Goal: Information Seeking & Learning: Learn about a topic

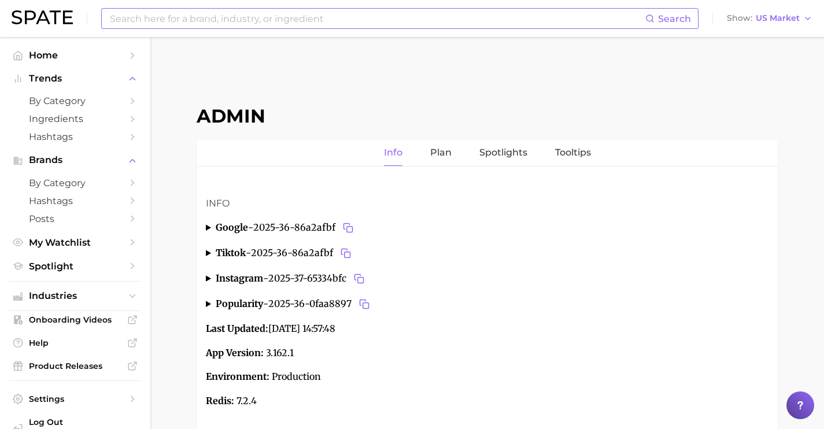
click at [309, 24] on input at bounding box center [377, 19] width 537 height 20
paste input "[URL][DOMAIN_NAME]"
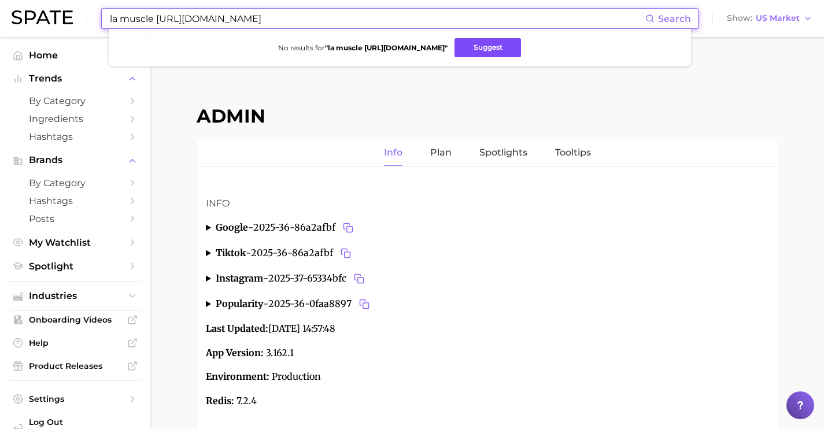
click at [489, 45] on button "Suggest" at bounding box center [487, 47] width 66 height 19
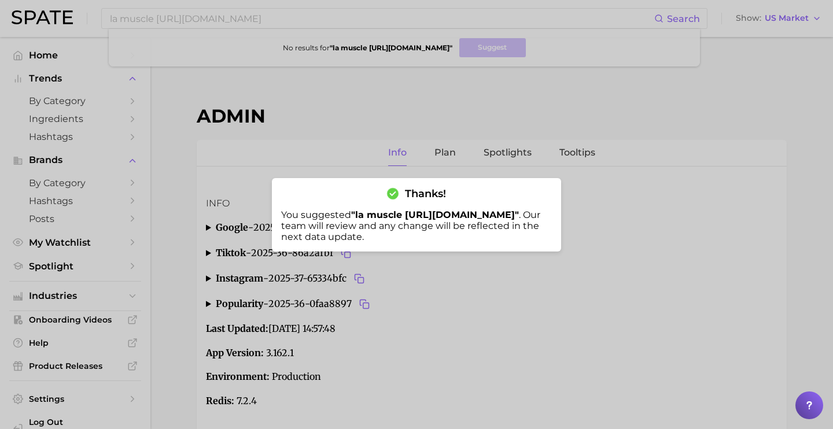
click at [235, 30] on div at bounding box center [416, 214] width 833 height 429
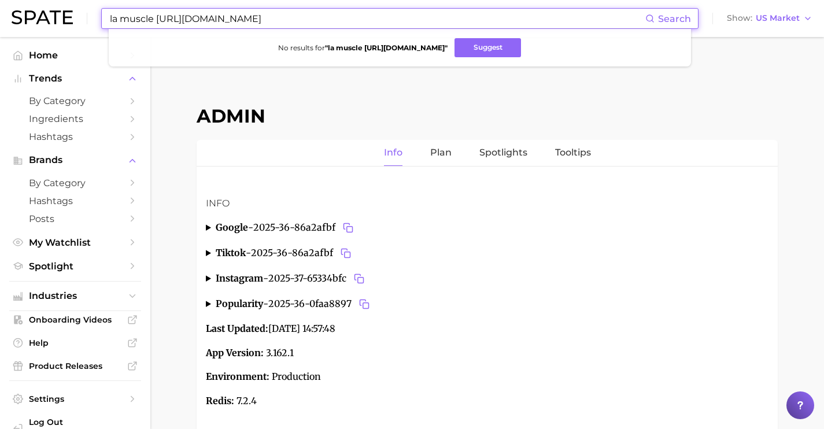
drag, startPoint x: 316, startPoint y: 17, endPoint x: 7, endPoint y: -3, distance: 310.0
click at [7, 0] on html "la muscle [URL][DOMAIN_NAME] Search No results for " la muscle [URL][DOMAIN_NAM…" at bounding box center [412, 214] width 824 height 429
paste input "https://www.professornutz.com/"
click at [515, 53] on button "Suggest" at bounding box center [501, 47] width 66 height 19
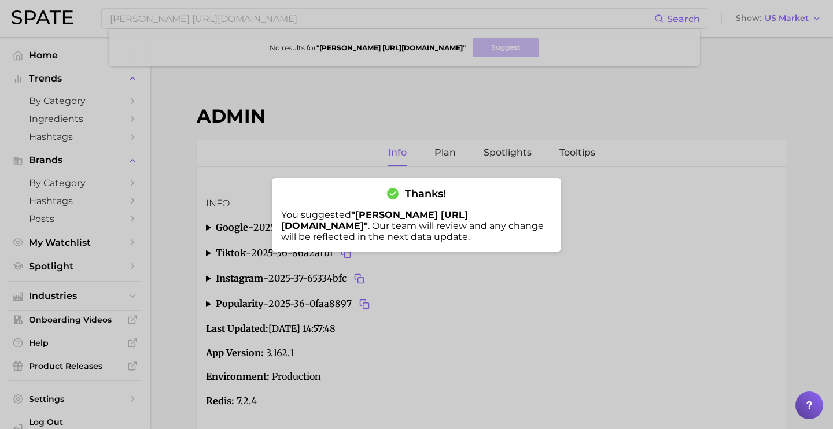
click at [500, 109] on div at bounding box center [416, 214] width 833 height 429
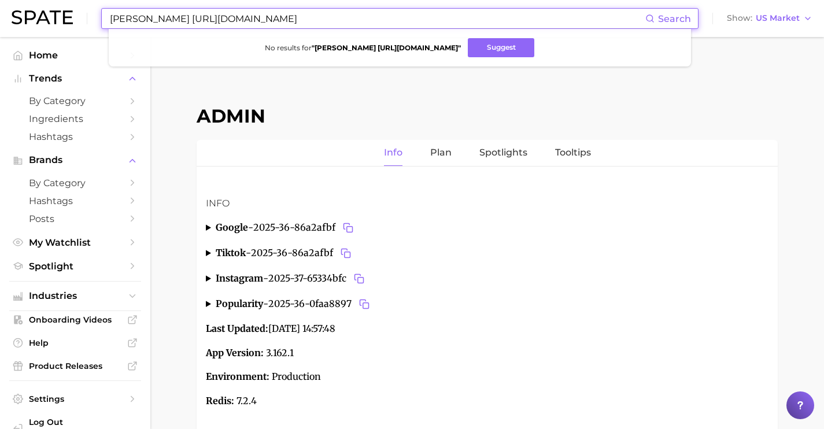
drag, startPoint x: 357, startPoint y: 19, endPoint x: 2, endPoint y: -2, distance: 355.1
click at [2, 0] on html "professor nutz https://www.professornutz.com/ Search No results for " professor…" at bounding box center [412, 214] width 824 height 429
paste input "TGF-beta"
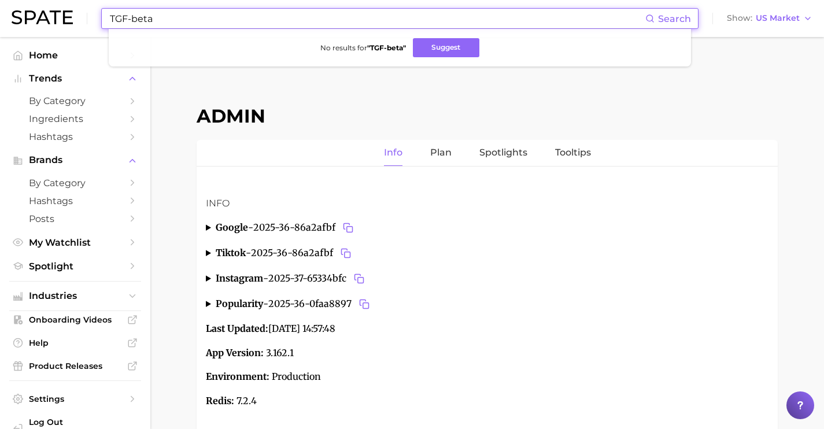
drag, startPoint x: 176, startPoint y: 17, endPoint x: 20, endPoint y: 0, distance: 157.1
click at [20, 0] on div "TGF-beta Search No results for " TGF-beta " Suggest Show US Market" at bounding box center [412, 18] width 801 height 37
drag, startPoint x: 143, startPoint y: 17, endPoint x: 83, endPoint y: 12, distance: 59.8
click at [83, 12] on div "mc1 Search No results for " mc1 " Suggest Show US Market" at bounding box center [412, 18] width 801 height 37
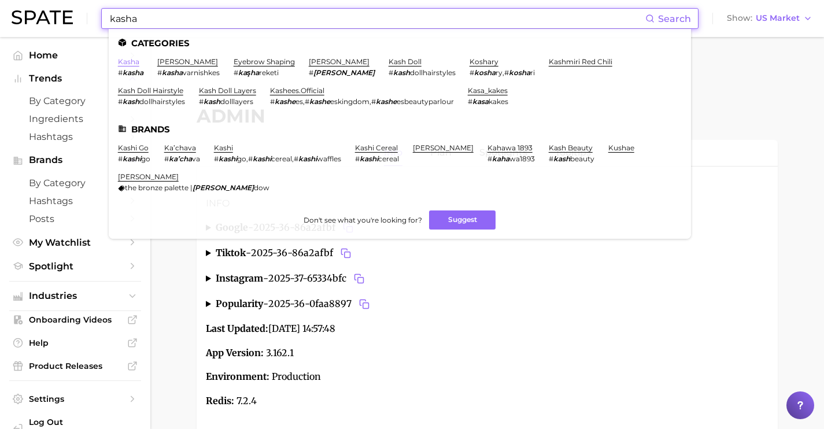
type input "kasha"
click at [124, 62] on link "kasha" at bounding box center [128, 61] width 21 height 9
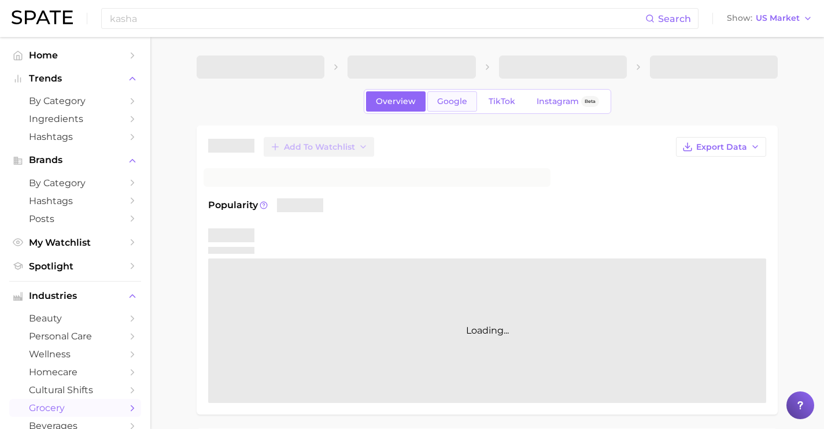
click at [456, 99] on span "Google" at bounding box center [452, 102] width 30 height 10
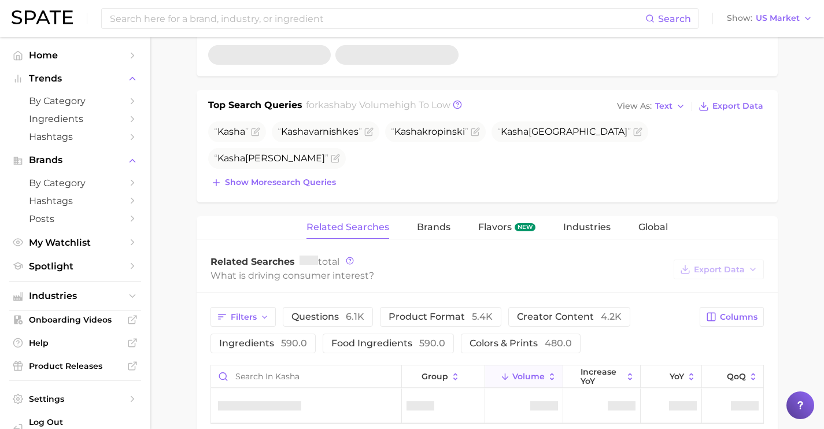
scroll to position [415, 0]
click at [298, 188] on button "Show more search queries" at bounding box center [273, 182] width 131 height 16
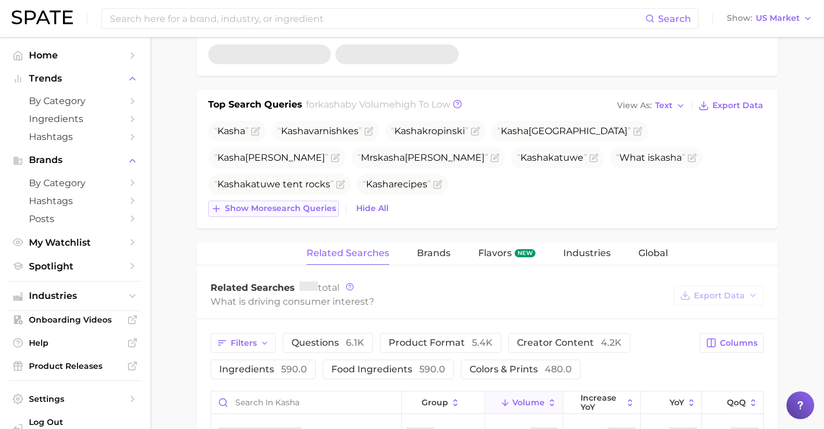
click at [312, 213] on button "Show more search queries" at bounding box center [273, 209] width 131 height 16
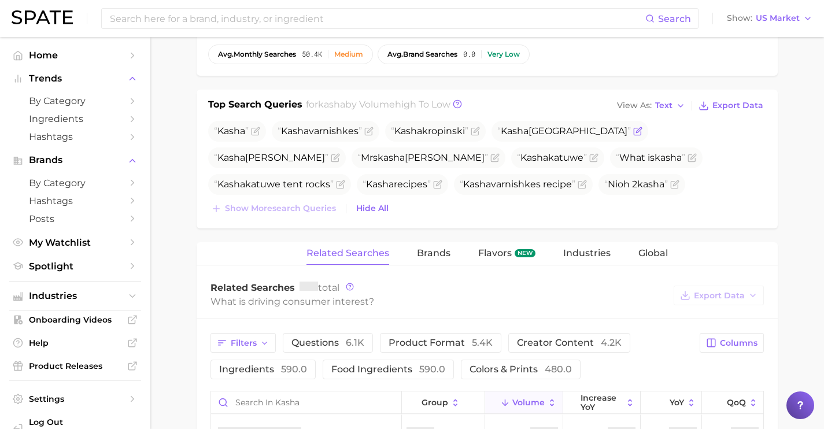
click at [641, 132] on icon "Flag as miscategorized or irrelevant" at bounding box center [638, 129] width 5 height 5
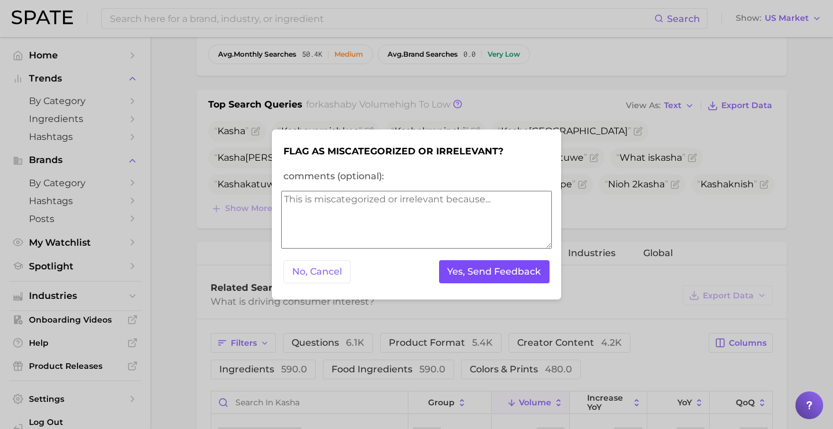
click at [462, 268] on button "Yes, Send Feedback" at bounding box center [494, 272] width 111 height 24
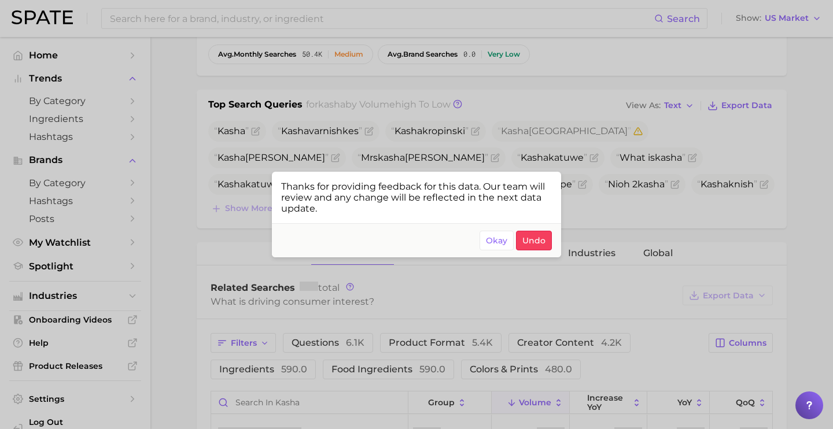
click at [633, 162] on div at bounding box center [416, 214] width 833 height 429
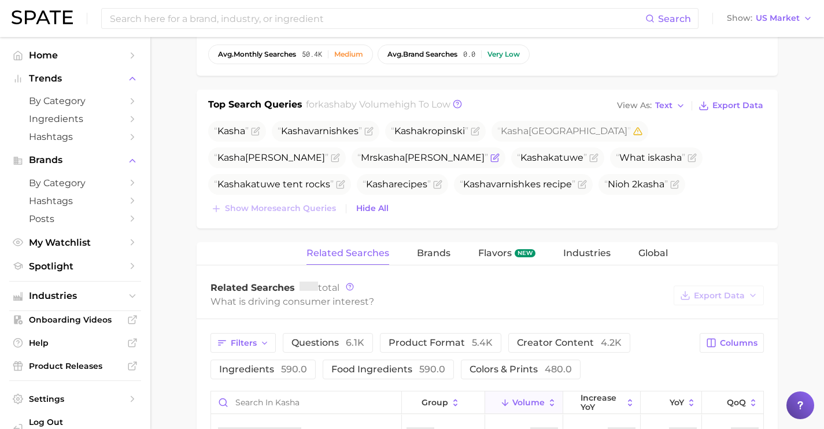
click at [493, 158] on icon "Flag as miscategorized or irrelevant" at bounding box center [495, 156] width 5 height 5
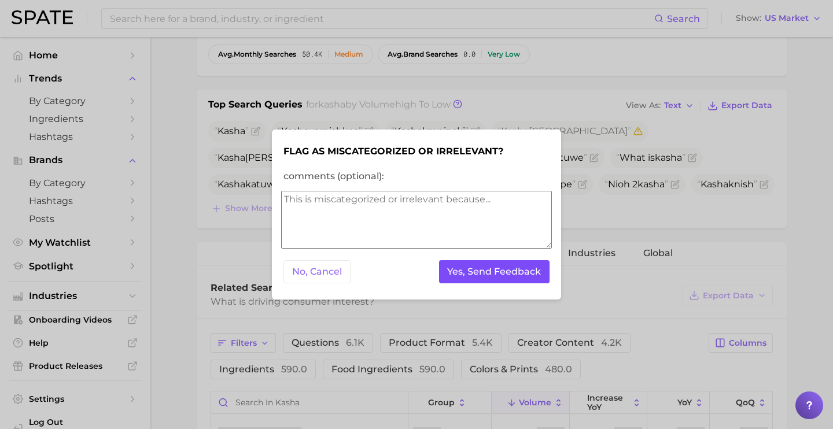
click at [469, 271] on button "Yes, Send Feedback" at bounding box center [494, 272] width 111 height 24
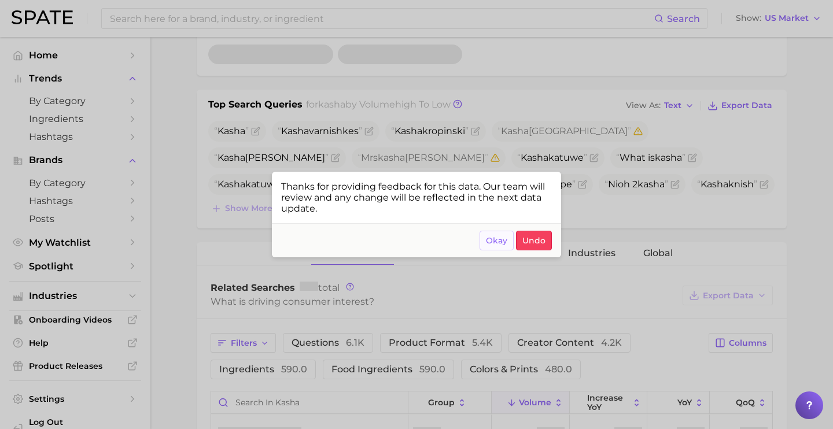
click at [490, 245] on span "Okay" at bounding box center [496, 241] width 21 height 10
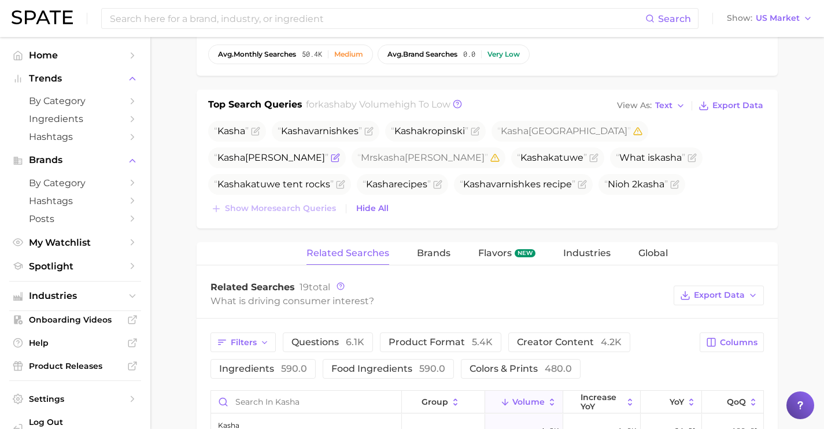
click at [287, 158] on span "Kasha davis" at bounding box center [277, 157] width 138 height 21
click at [334, 157] on icon "Flag as miscategorized or irrelevant" at bounding box center [336, 156] width 5 height 5
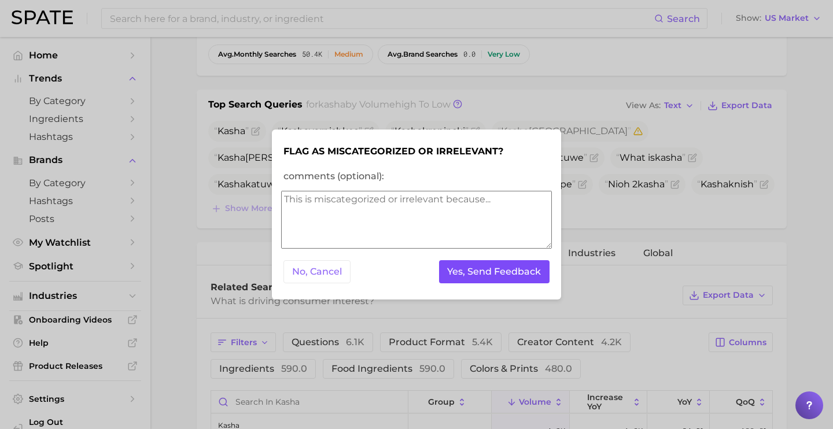
click at [463, 273] on button "Yes, Send Feedback" at bounding box center [494, 272] width 111 height 24
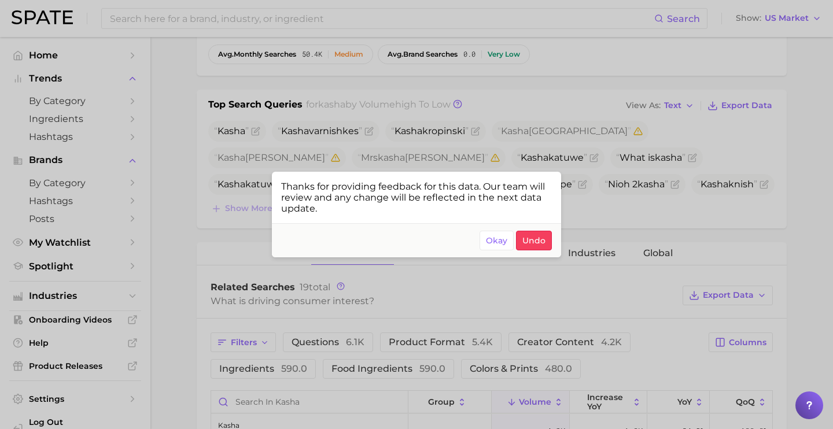
click at [543, 103] on div at bounding box center [416, 214] width 833 height 429
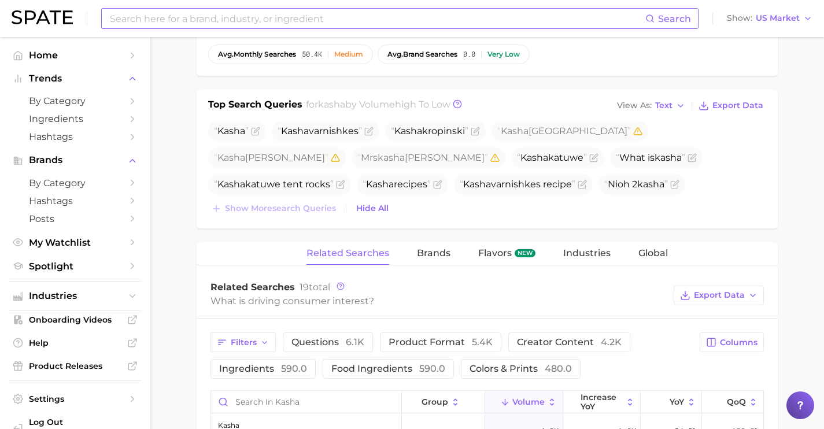
click at [189, 17] on input at bounding box center [377, 19] width 537 height 20
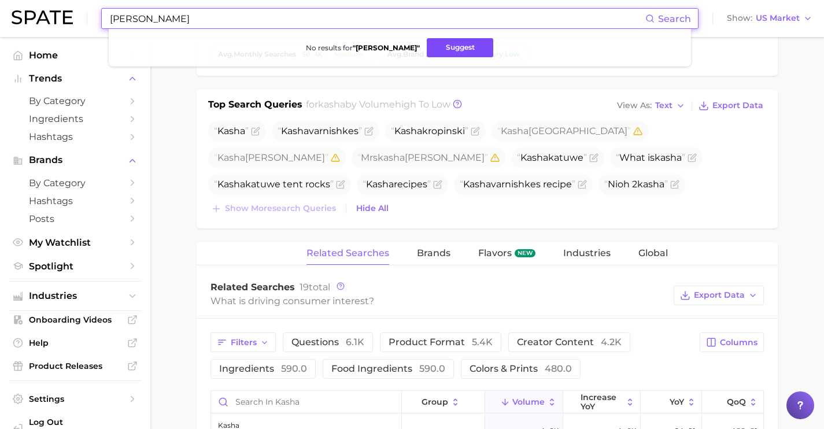
click at [438, 43] on button "Suggest" at bounding box center [460, 47] width 66 height 19
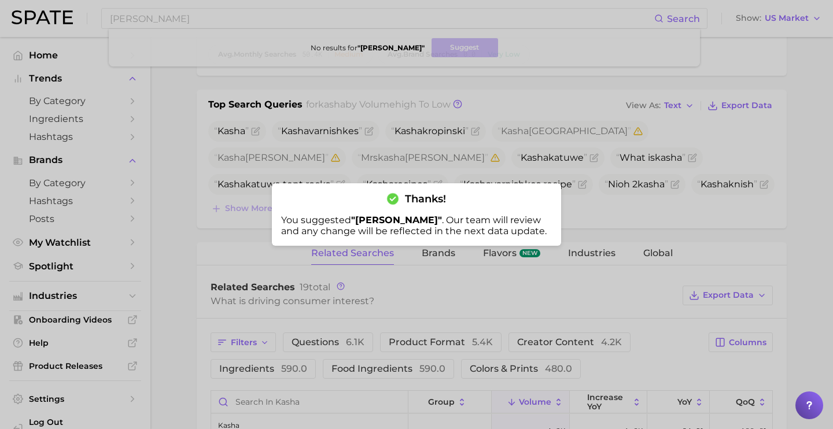
click at [229, 23] on div at bounding box center [416, 214] width 833 height 429
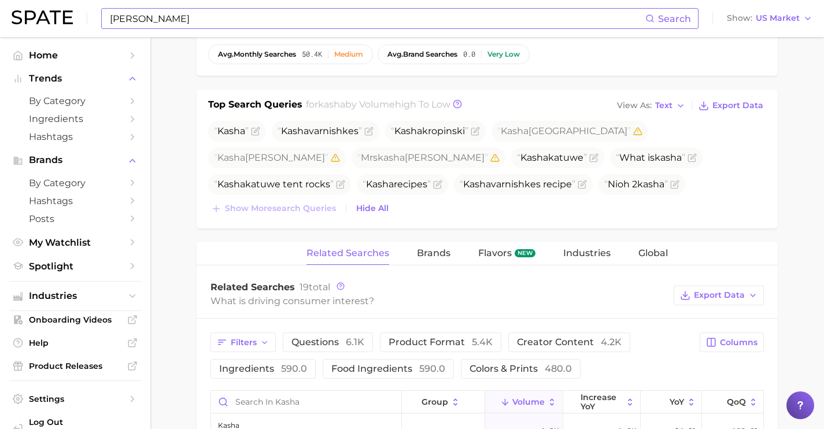
click at [229, 21] on input "hung vanngo" at bounding box center [377, 19] width 537 height 20
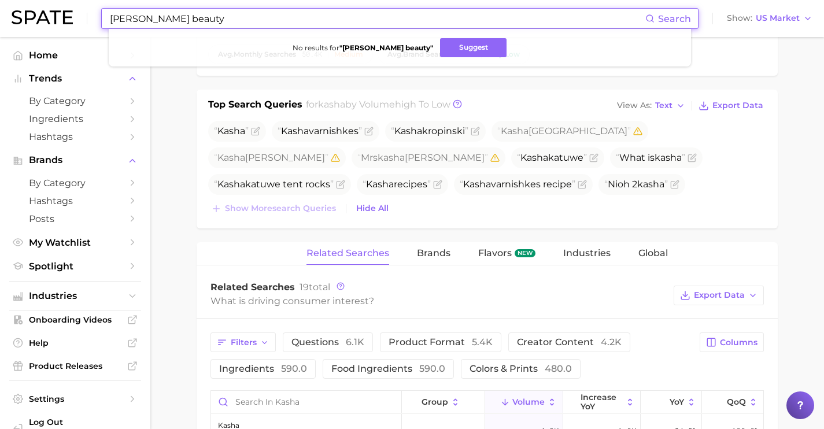
paste input "https://www.sephora.com/brand/hung-vanngo-beauty"
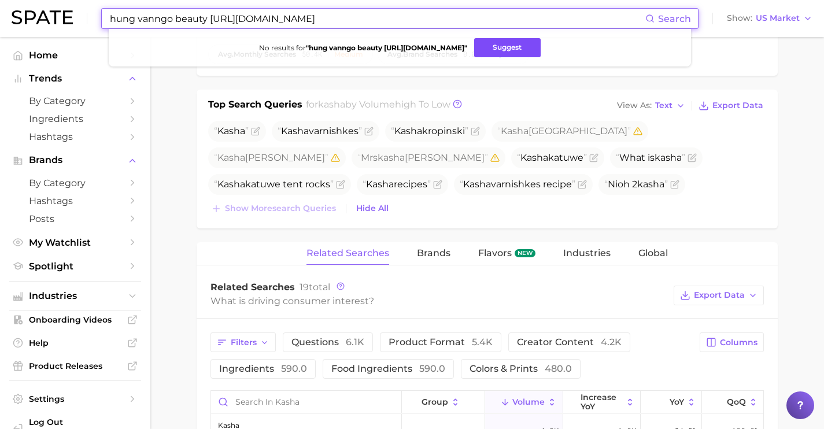
click at [541, 43] on button "Suggest" at bounding box center [507, 47] width 66 height 19
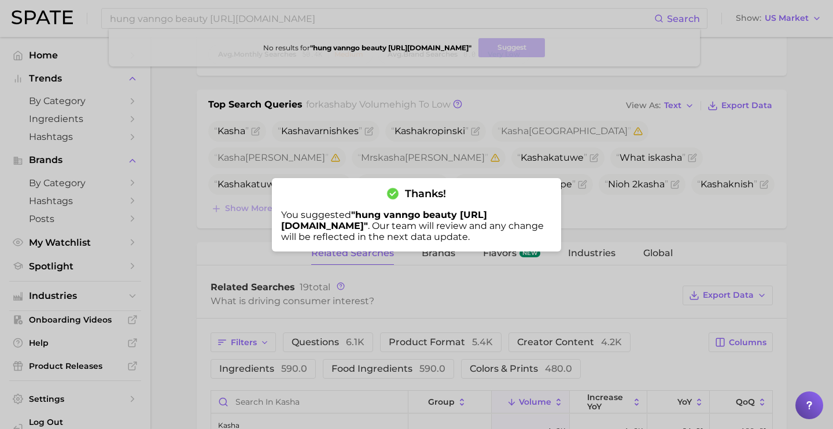
click at [304, 19] on div at bounding box center [416, 214] width 833 height 429
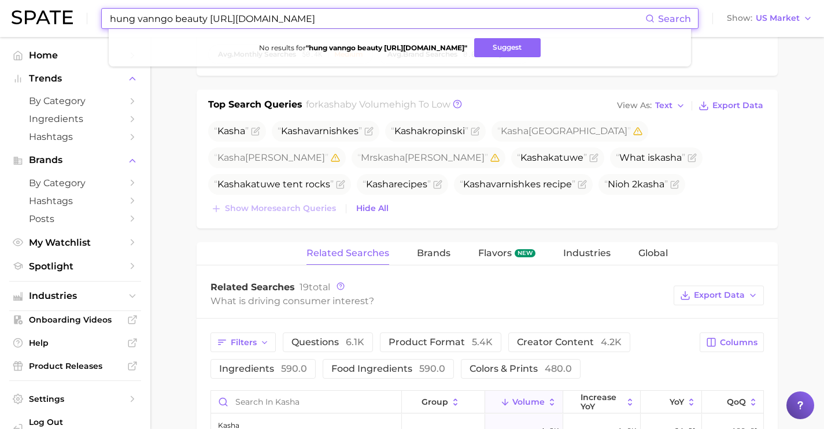
drag, startPoint x: 526, startPoint y: 21, endPoint x: 134, endPoint y: 1, distance: 392.5
click at [134, 1] on div "hung vanngo beauty https://www.sephora.com/brand/hung-vanngo-beauty Search No r…" at bounding box center [412, 18] width 801 height 37
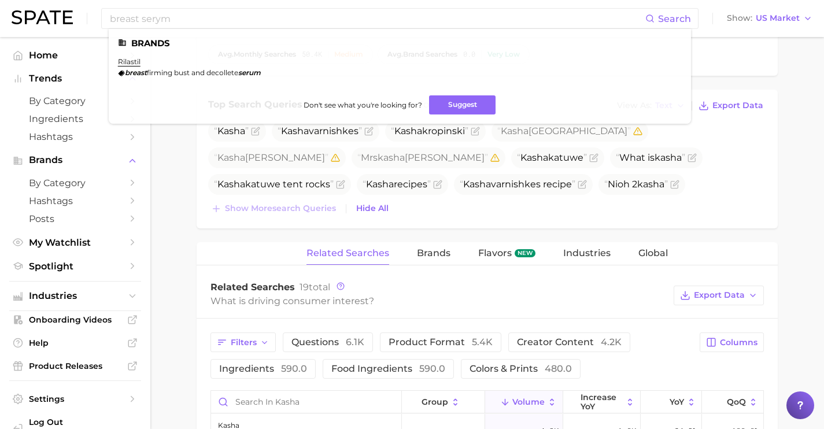
drag, startPoint x: 605, startPoint y: 185, endPoint x: 550, endPoint y: 184, distance: 54.9
click at [291, 201] on span "Kasha knish" at bounding box center [249, 211] width 83 height 21
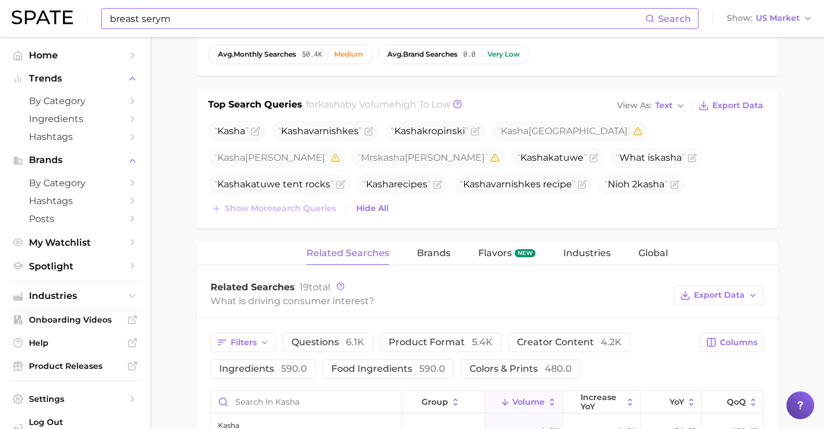
copy span "Kasha knish"
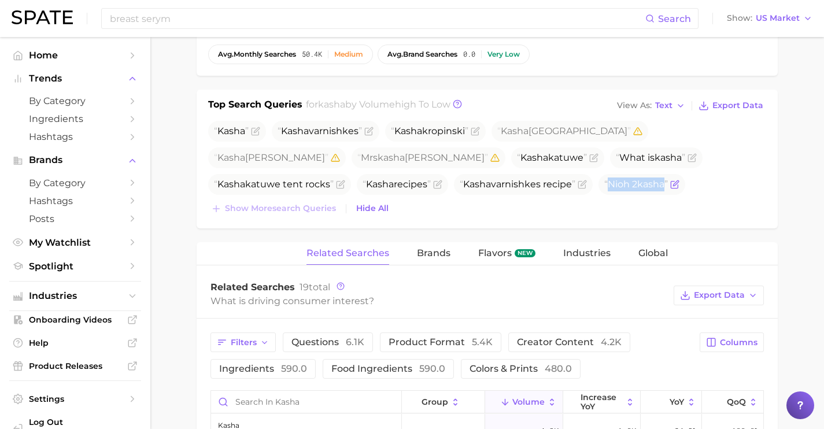
drag, startPoint x: 522, startPoint y: 183, endPoint x: 461, endPoint y: 182, distance: 60.7
click at [604, 182] on span "Nioh 2 kasha" at bounding box center [636, 184] width 64 height 11
copy span "Nioh 2 kasha"
click at [343, 182] on icon "Flag as miscategorized or irrelevant" at bounding box center [340, 185] width 7 height 7
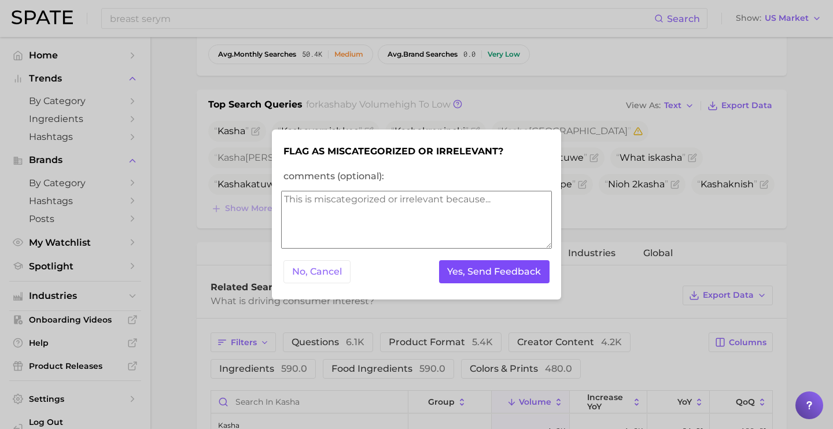
click at [517, 268] on button "Yes, Send Feedback" at bounding box center [494, 272] width 111 height 24
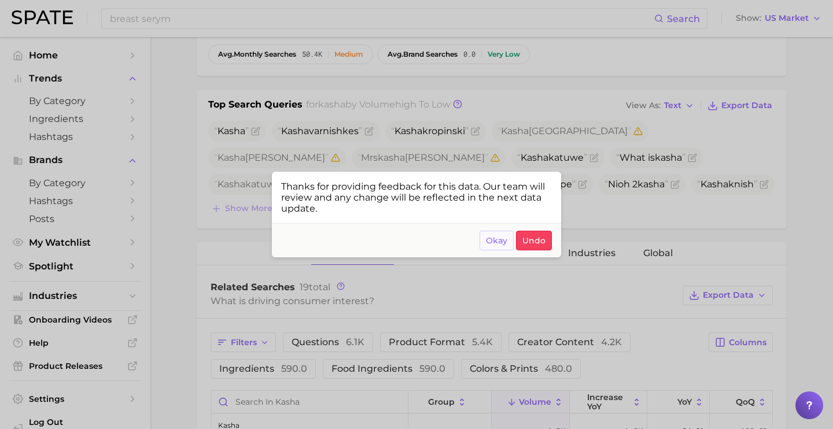
click at [491, 239] on span "Okay" at bounding box center [496, 241] width 21 height 10
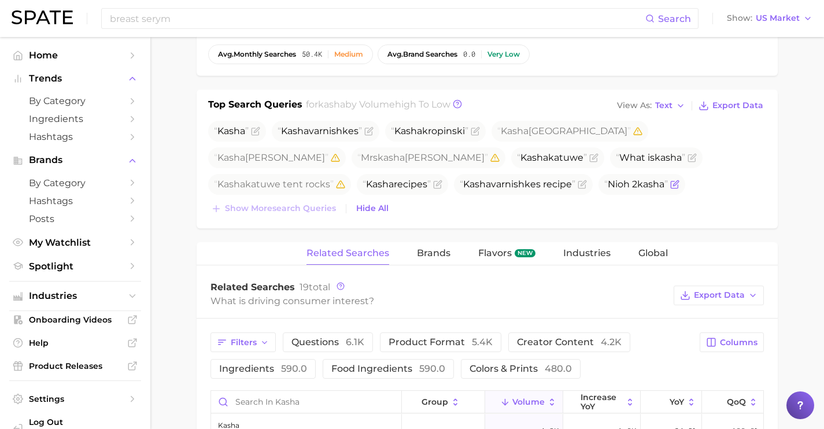
click at [670, 185] on icon "Flag as miscategorized or irrelevant" at bounding box center [674, 184] width 9 height 9
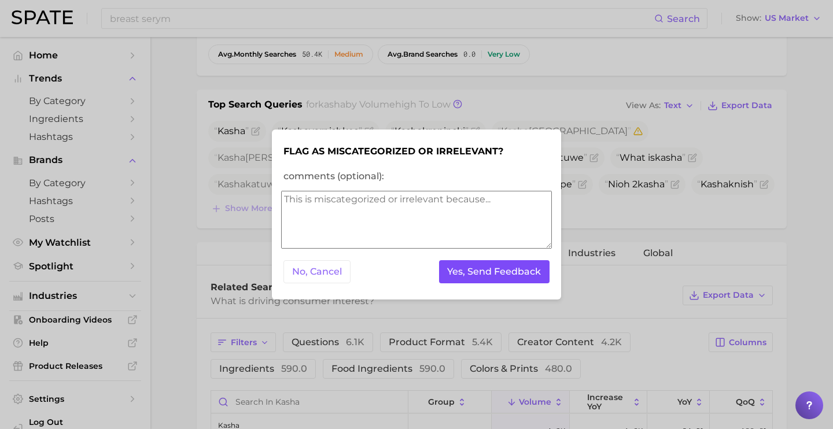
click at [491, 273] on button "Yes, Send Feedback" at bounding box center [494, 272] width 111 height 24
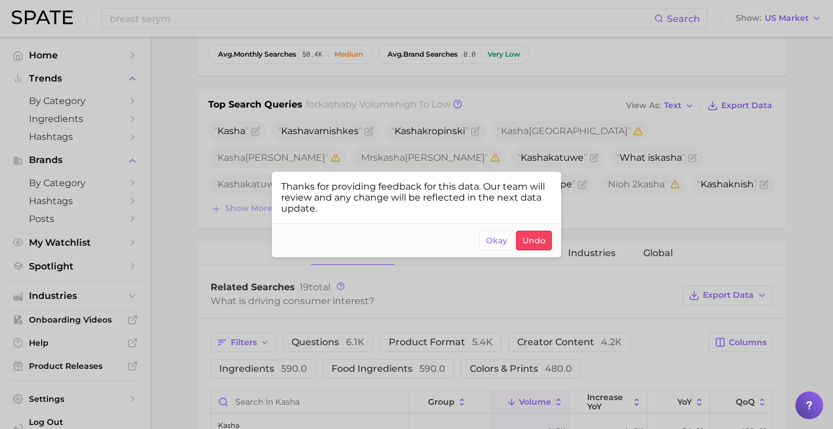
click at [328, 135] on div at bounding box center [416, 214] width 833 height 429
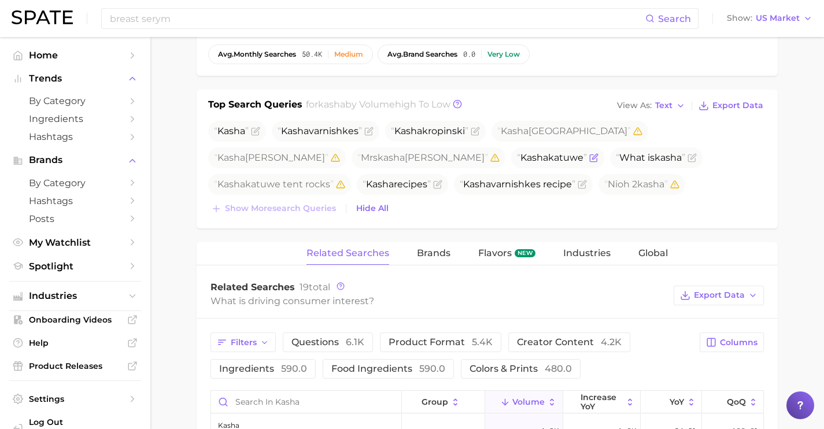
click at [589, 160] on icon "Flag as miscategorized or irrelevant" at bounding box center [593, 157] width 9 height 9
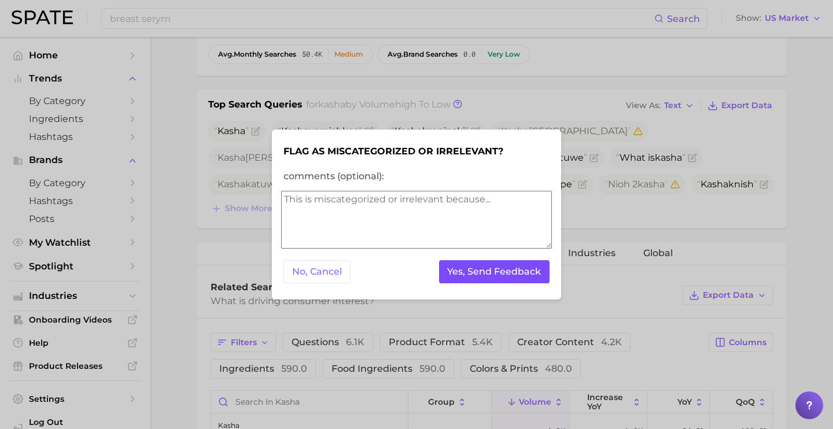
click at [521, 267] on button "Yes, Send Feedback" at bounding box center [494, 272] width 111 height 24
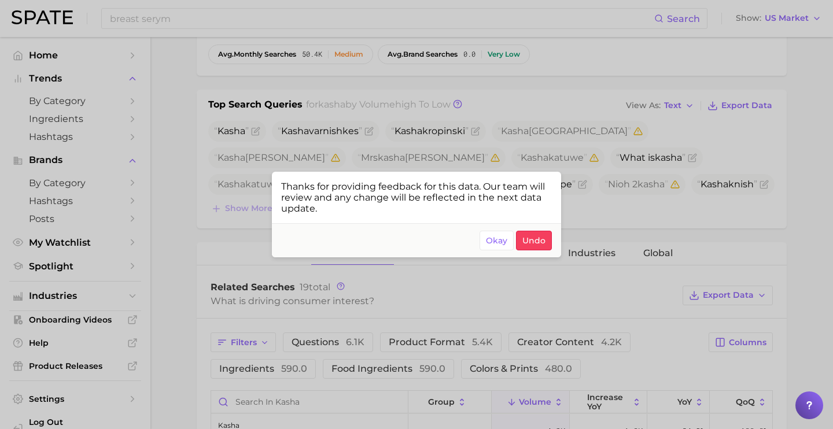
click at [388, 109] on div at bounding box center [416, 214] width 833 height 429
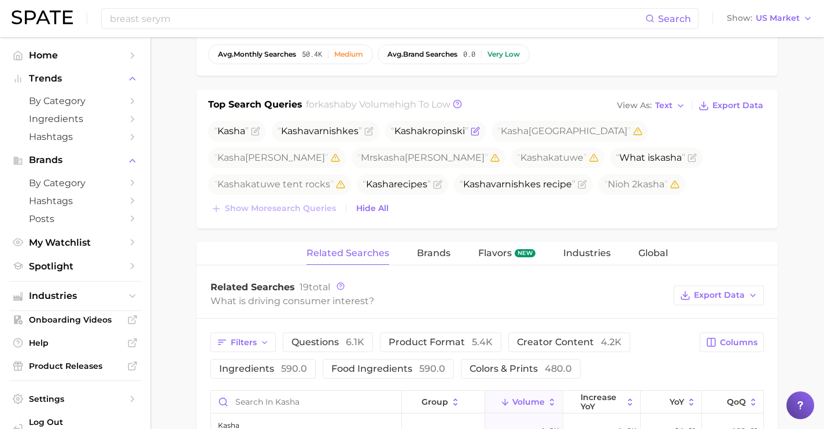
click at [480, 132] on icon "Flag as miscategorized or irrelevant" at bounding box center [475, 131] width 9 height 9
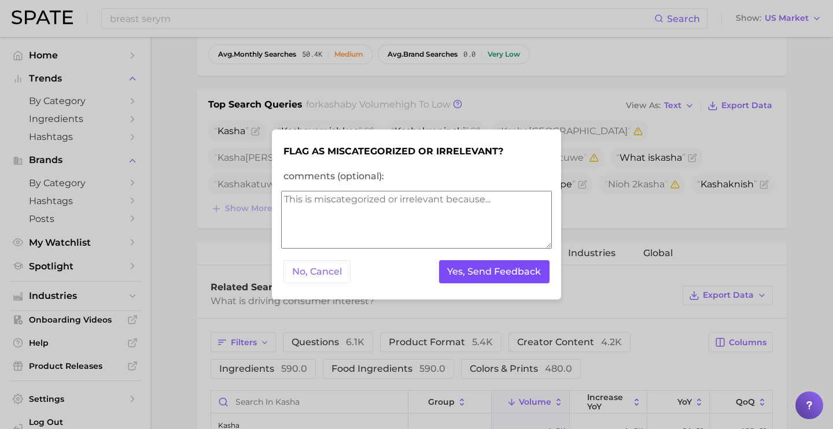
click at [459, 268] on button "Yes, Send Feedback" at bounding box center [494, 272] width 111 height 24
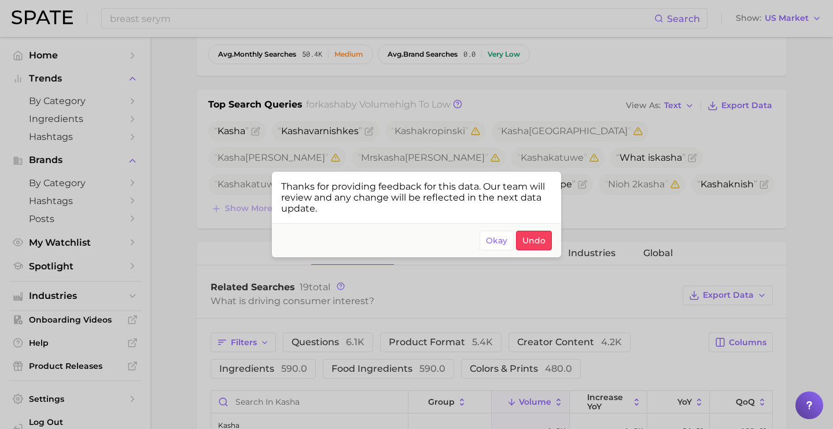
click at [497, 236] on span "Okay" at bounding box center [496, 241] width 21 height 10
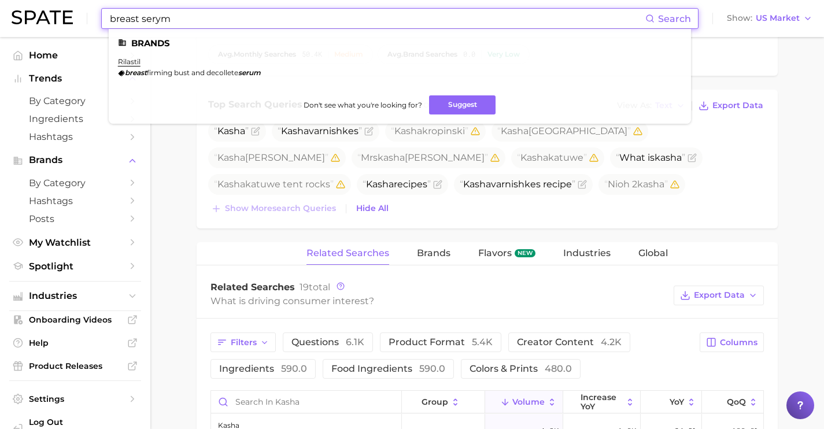
drag, startPoint x: 297, startPoint y: 24, endPoint x: 55, endPoint y: -9, distance: 244.5
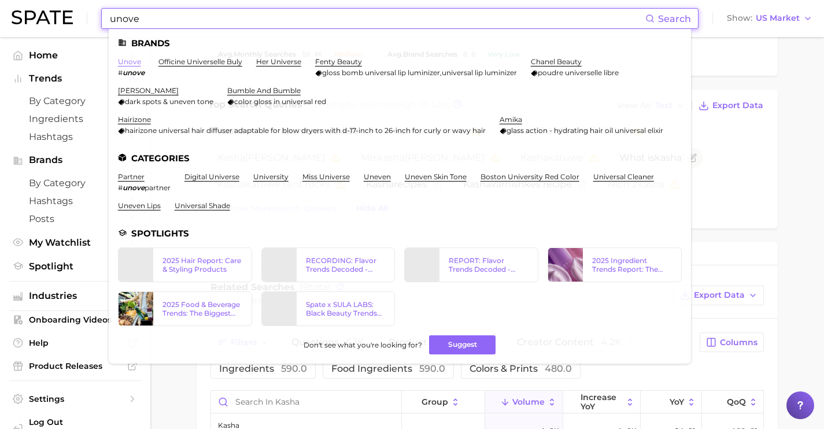
type input "unove"
click at [128, 61] on link "unove" at bounding box center [129, 61] width 23 height 9
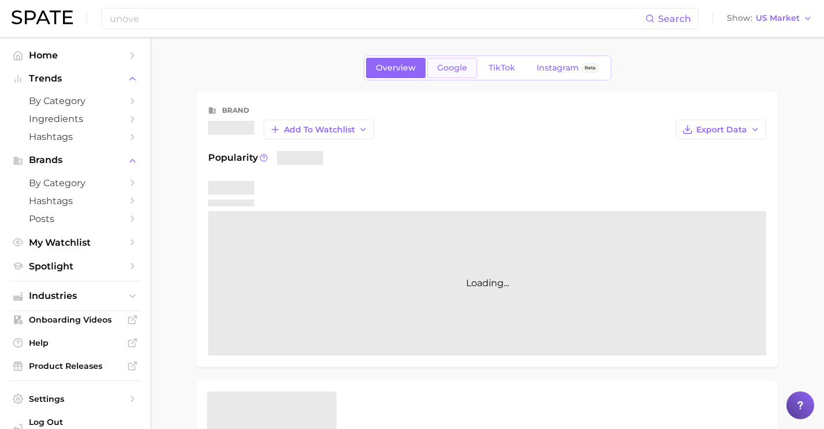
click at [464, 72] on span "Google" at bounding box center [452, 68] width 30 height 10
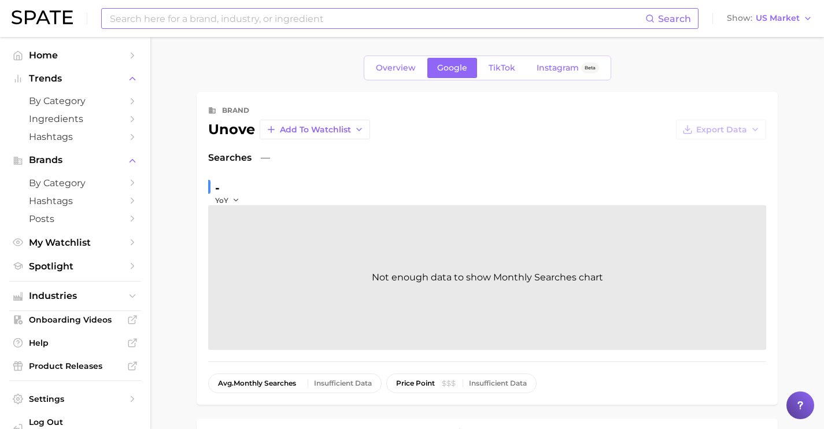
click at [229, 25] on input at bounding box center [377, 19] width 537 height 20
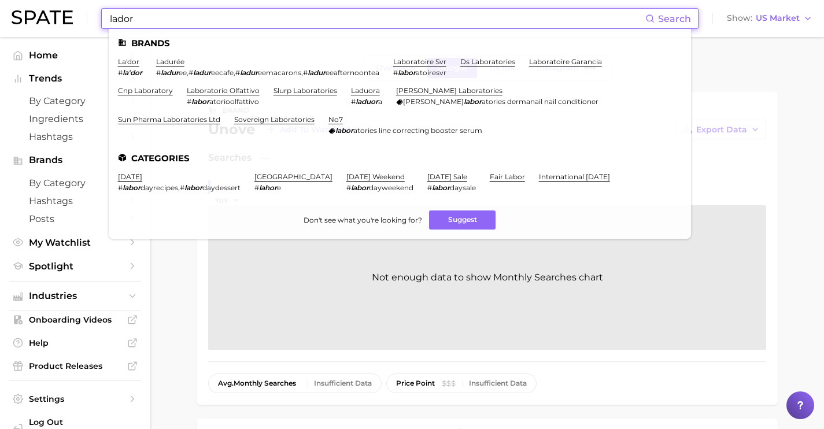
drag, startPoint x: 320, startPoint y: 24, endPoint x: 20, endPoint y: 0, distance: 301.6
click at [20, 0] on div "lador Search Brands la'dor # la'dor ladurée # ladur ee , # ladur eecafe , # lad…" at bounding box center [412, 18] width 801 height 37
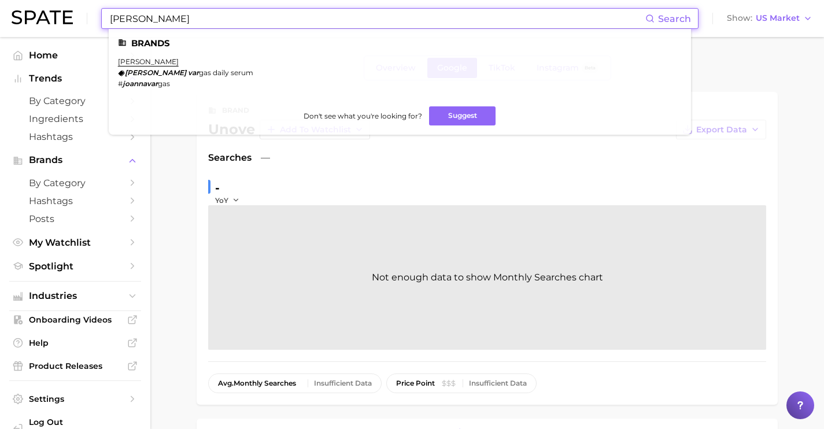
drag, startPoint x: 277, startPoint y: 18, endPoint x: 20, endPoint y: -7, distance: 257.9
click at [20, 0] on html "joanna var Search Brands joanna vargas joanna var gas daily serum # joannavar g…" at bounding box center [412, 214] width 824 height 429
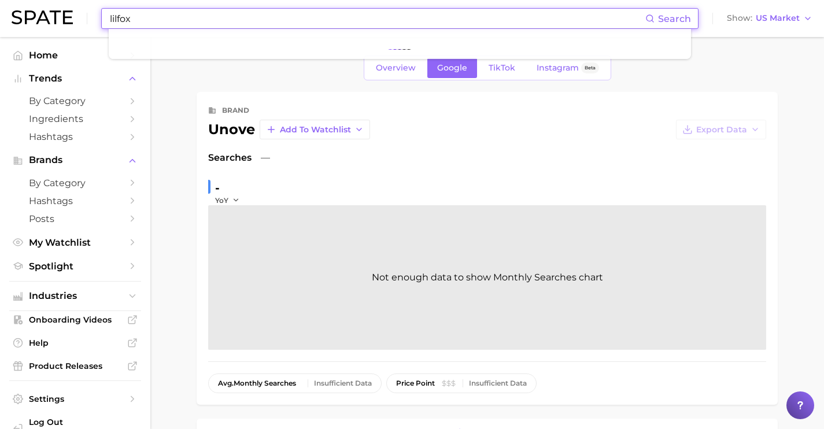
paste input "https://lilfox.miami/"
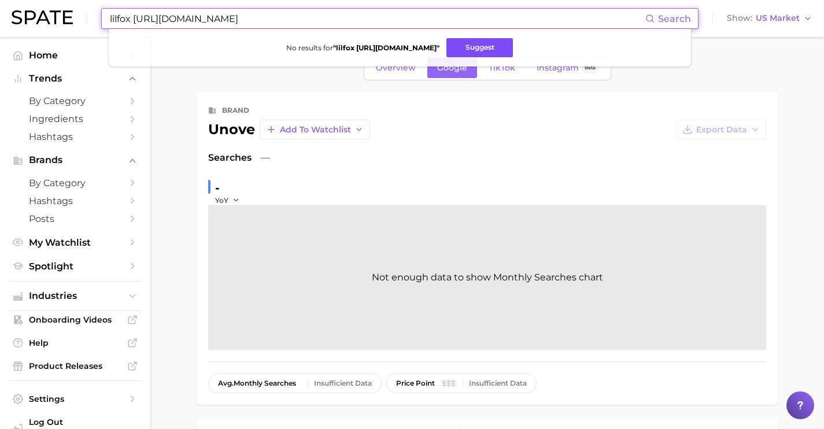
click at [462, 51] on button "Suggest" at bounding box center [479, 47] width 66 height 19
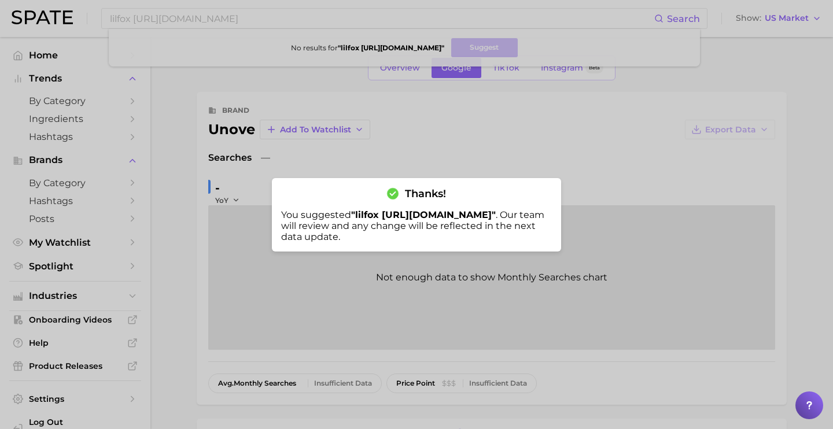
click at [207, 22] on div at bounding box center [416, 214] width 833 height 429
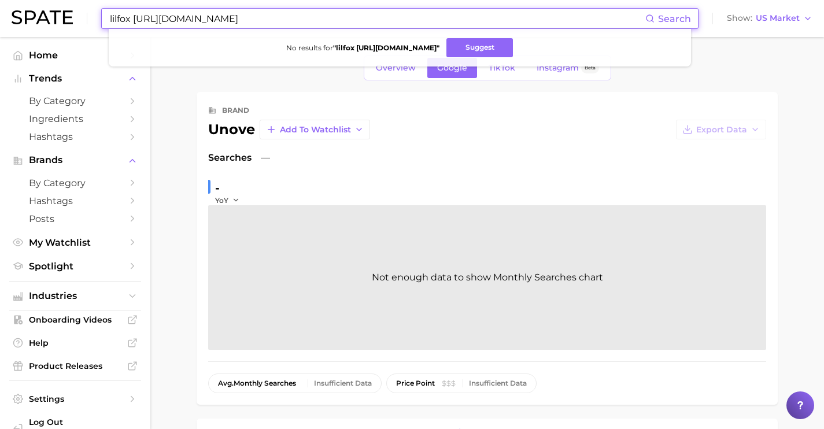
drag, startPoint x: 278, startPoint y: 21, endPoint x: 14, endPoint y: -1, distance: 263.9
click at [14, 0] on html "lilfox https://lilfox.miami/ Search No results for " lilfox https://lilfox.miam…" at bounding box center [412, 214] width 824 height 429
type input "granado"
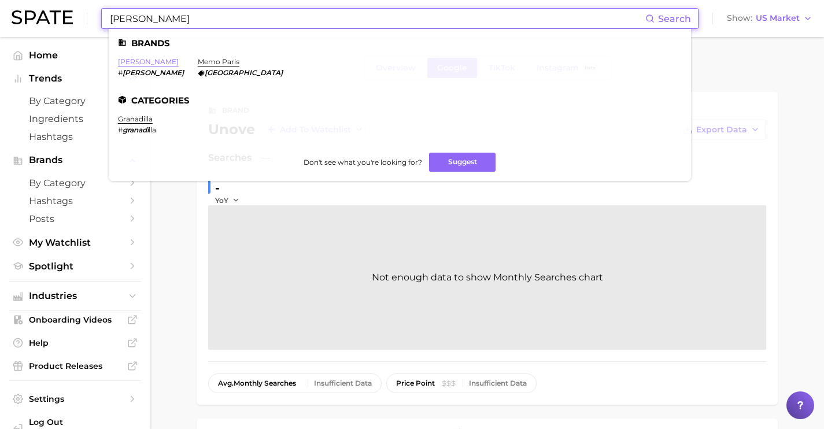
click at [124, 64] on link "granado" at bounding box center [148, 61] width 61 height 9
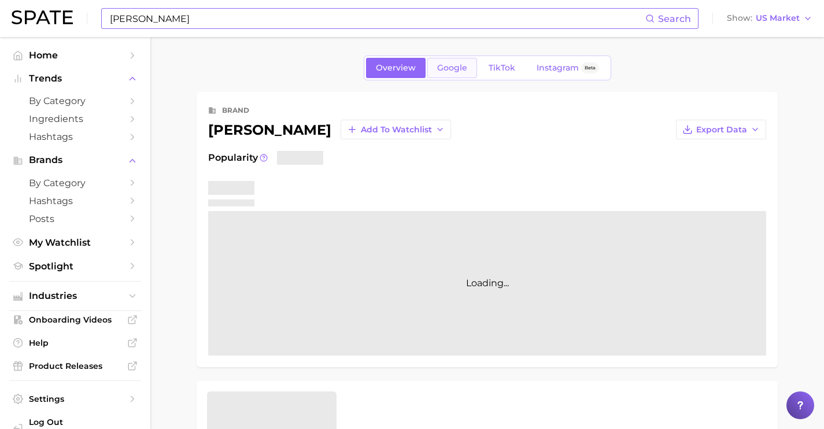
click at [462, 73] on link "Google" at bounding box center [452, 68] width 50 height 20
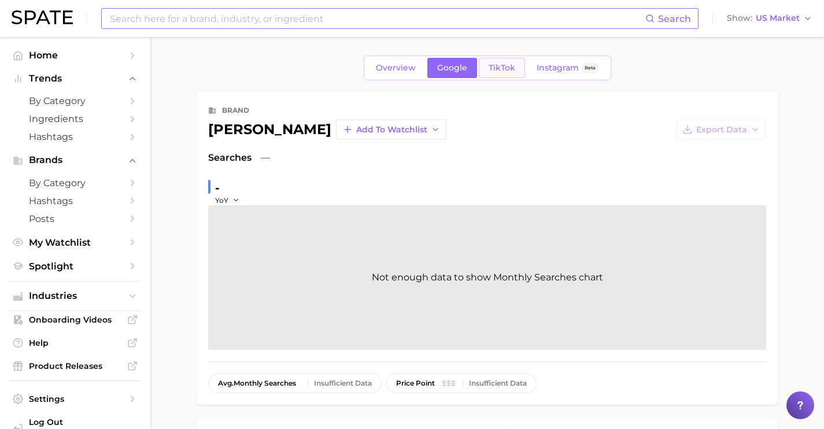
click at [506, 65] on span "TikTok" at bounding box center [502, 68] width 27 height 10
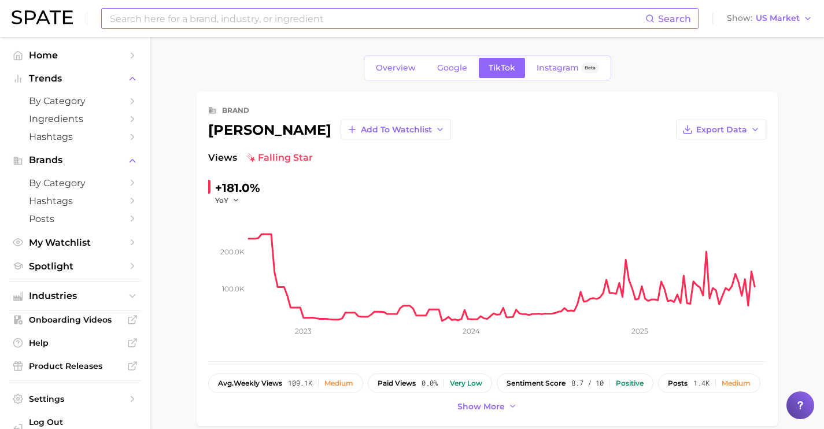
click at [420, 17] on input at bounding box center [377, 19] width 537 height 20
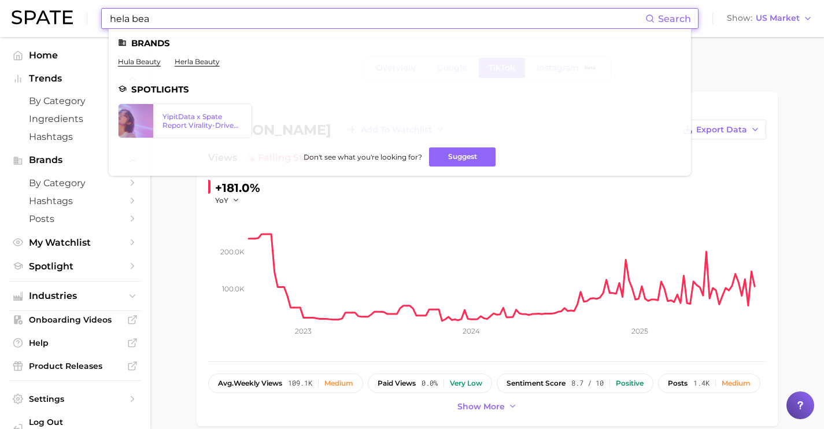
drag, startPoint x: 234, startPoint y: 20, endPoint x: 27, endPoint y: -13, distance: 209.5
click at [27, 0] on html "hela bea Search Brands hula beauty herla beauty Spotlights YipitData x Spate Re…" at bounding box center [412, 214] width 824 height 429
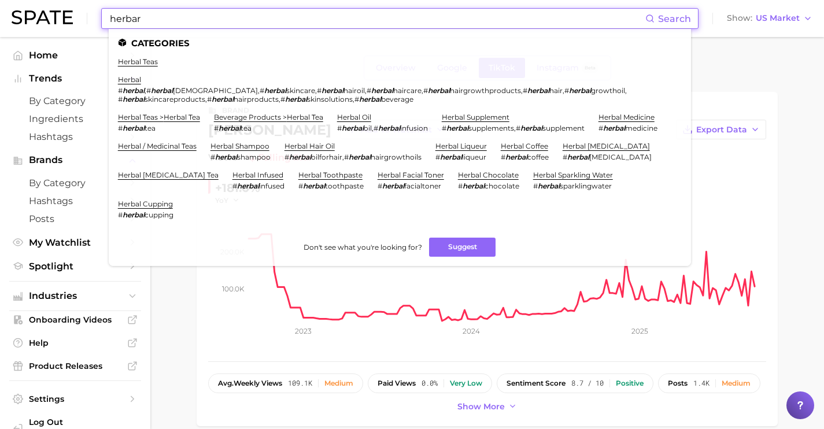
drag, startPoint x: 205, startPoint y: 25, endPoint x: 92, endPoint y: 16, distance: 113.2
click at [92, 16] on div "herbar Search Categories herbal teas herbal # herbal , # herbal ism , # herbal …" at bounding box center [412, 18] width 801 height 37
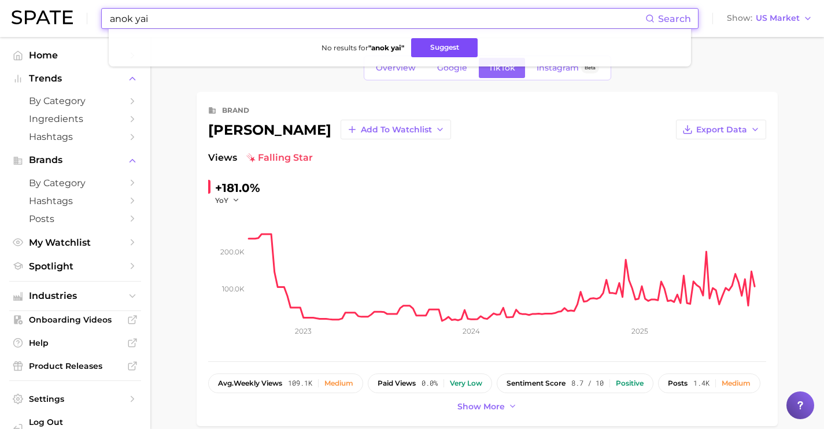
click at [446, 51] on button "Suggest" at bounding box center [444, 47] width 66 height 19
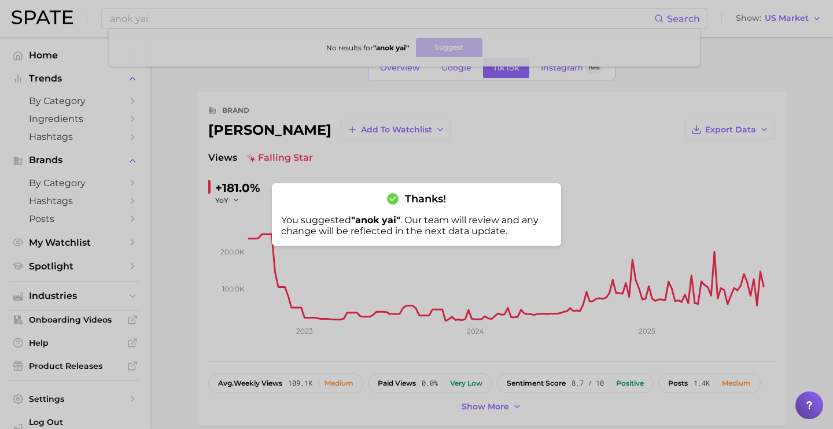
click at [229, 1] on div at bounding box center [416, 214] width 833 height 429
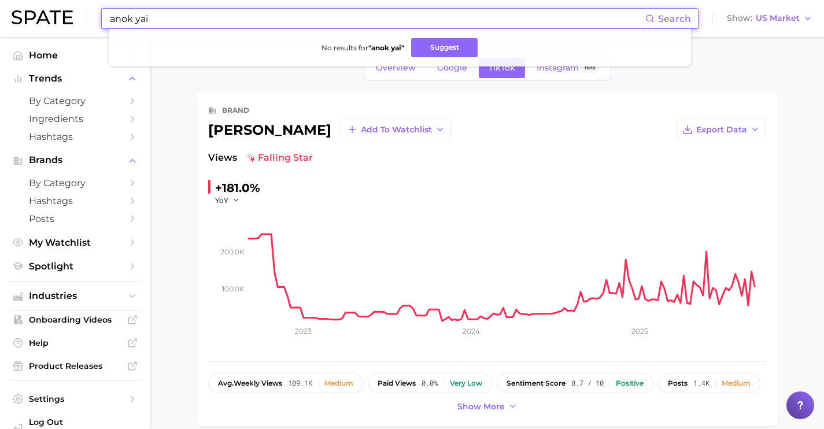
drag, startPoint x: 67, startPoint y: 10, endPoint x: 7, endPoint y: 0, distance: 61.0
click at [7, 0] on header "anok yai Search No results for " anok yai " Suggest Show US Market" at bounding box center [412, 18] width 824 height 37
paste input "https://herbarofficial.com/"
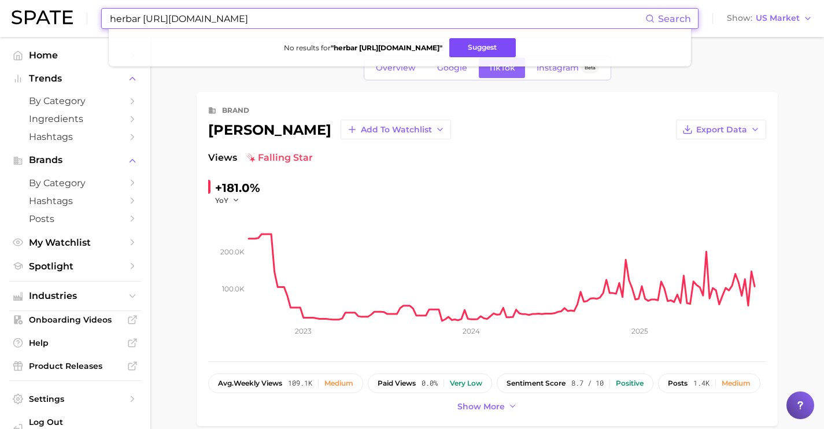
type input "herbar https://herbarofficial.com/"
click at [511, 49] on button "Suggest" at bounding box center [482, 47] width 66 height 19
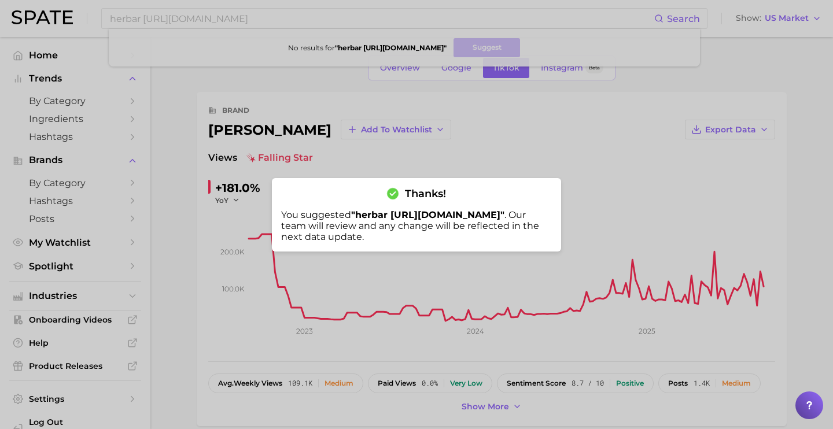
click at [244, 14] on div at bounding box center [416, 214] width 833 height 429
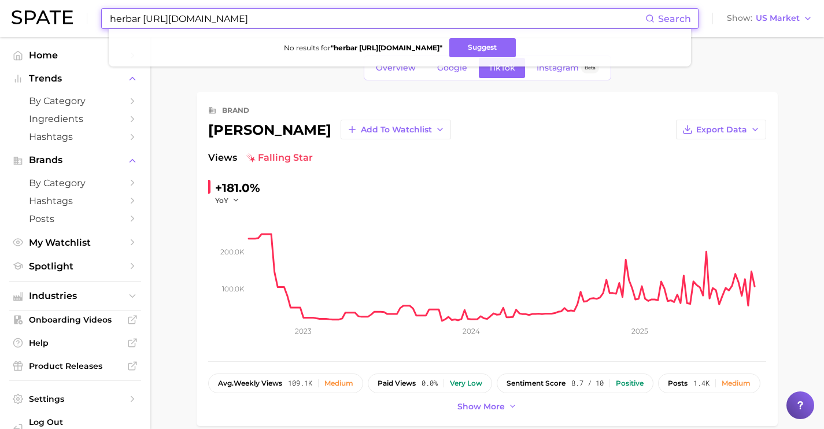
drag, startPoint x: 300, startPoint y: 17, endPoint x: 82, endPoint y: 8, distance: 218.2
click at [82, 8] on div "herbar https://herbarofficial.com/ Search No results for " herbar https://herba…" at bounding box center [412, 18] width 801 height 37
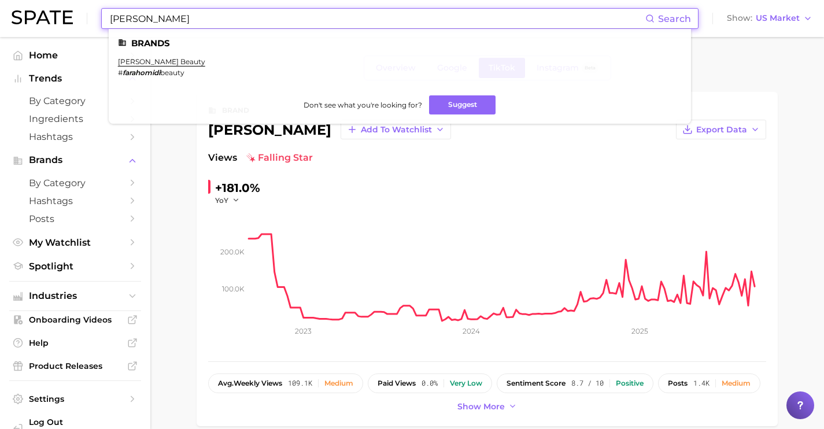
type input "fara homidi"
click at [92, 293] on span "Industries" at bounding box center [75, 296] width 93 height 10
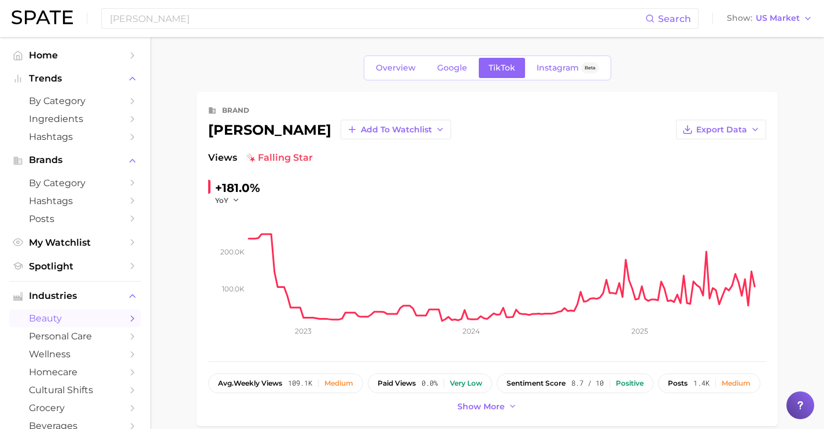
click at [91, 318] on span "beauty" at bounding box center [75, 318] width 93 height 11
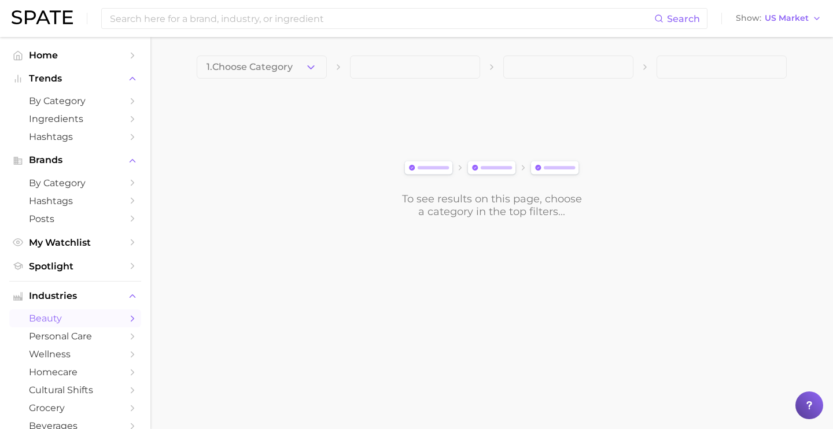
click at [310, 69] on icon "button" at bounding box center [311, 67] width 12 height 12
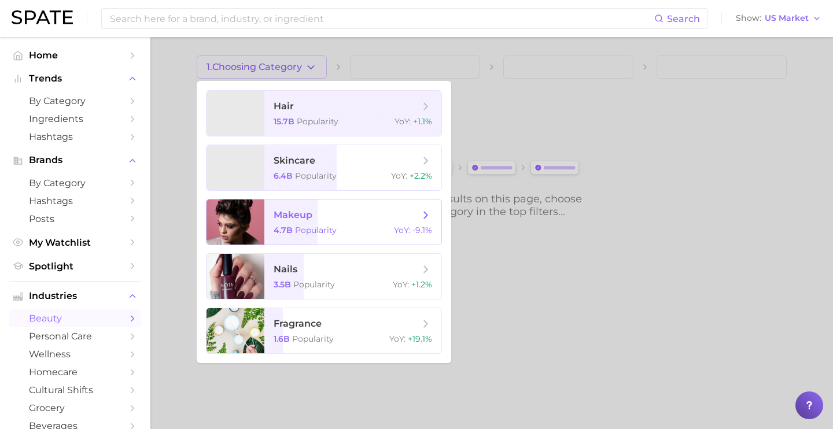
click at [309, 221] on span "makeup 4.7b Popularity YoY : -9.1%" at bounding box center [352, 221] width 177 height 45
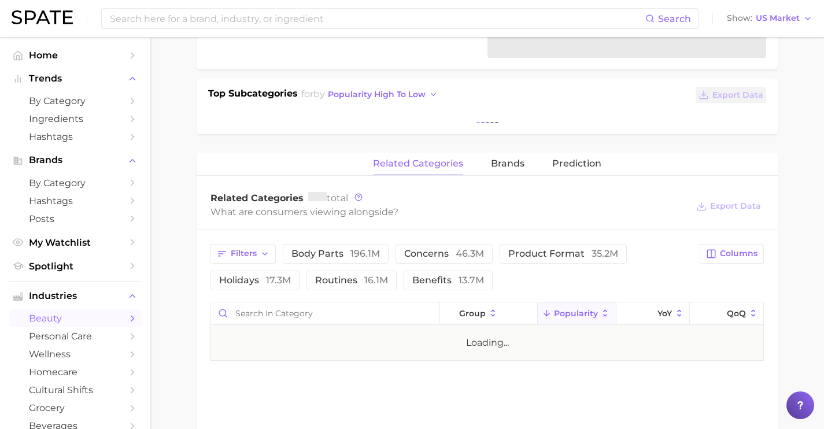
scroll to position [247, 0]
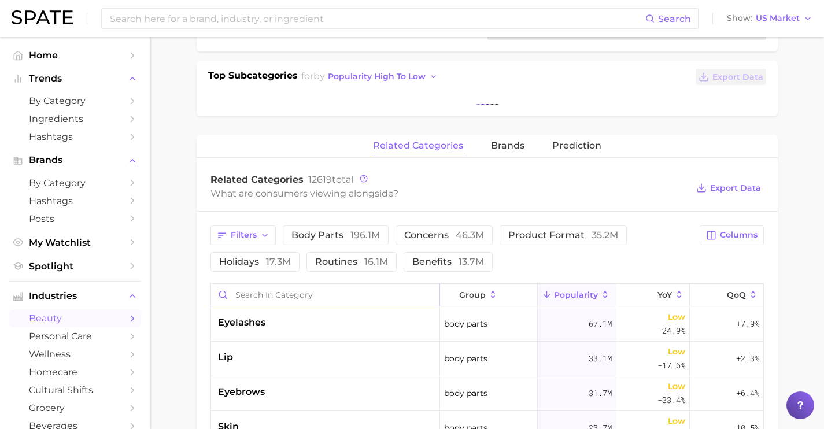
click at [318, 294] on input "Search in category" at bounding box center [325, 295] width 228 height 22
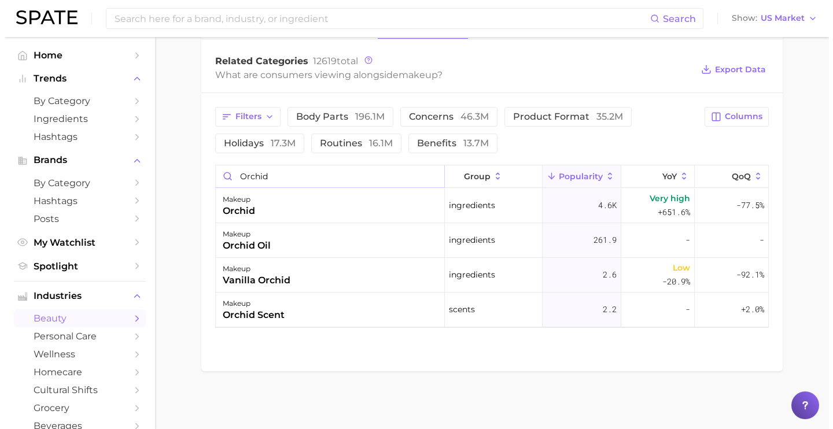
scroll to position [482, 0]
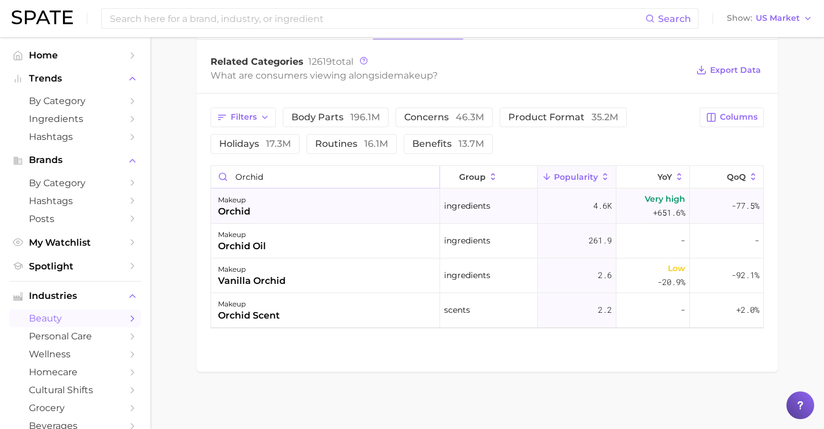
type input "orchid"
click at [271, 215] on div "makeup orchid" at bounding box center [325, 206] width 229 height 35
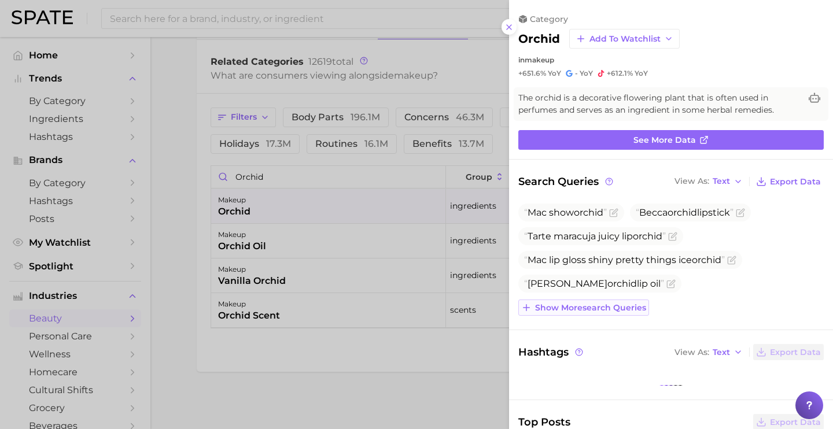
click at [622, 301] on button "Show more search queries" at bounding box center [583, 308] width 131 height 16
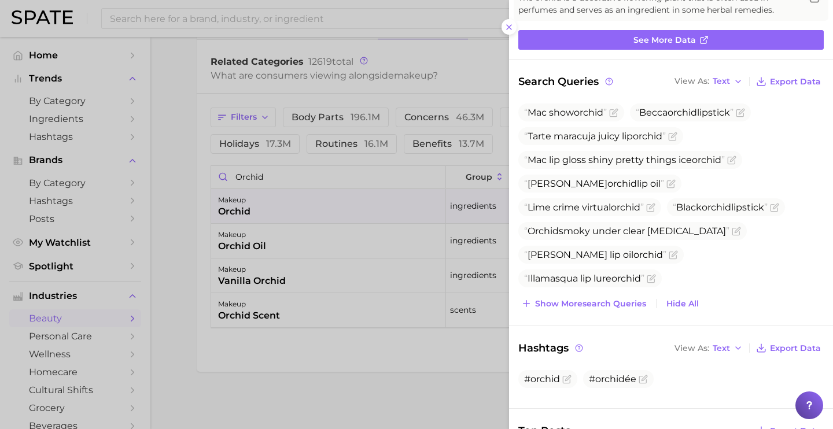
scroll to position [0, 0]
click at [591, 310] on button "Show more search queries" at bounding box center [583, 303] width 131 height 16
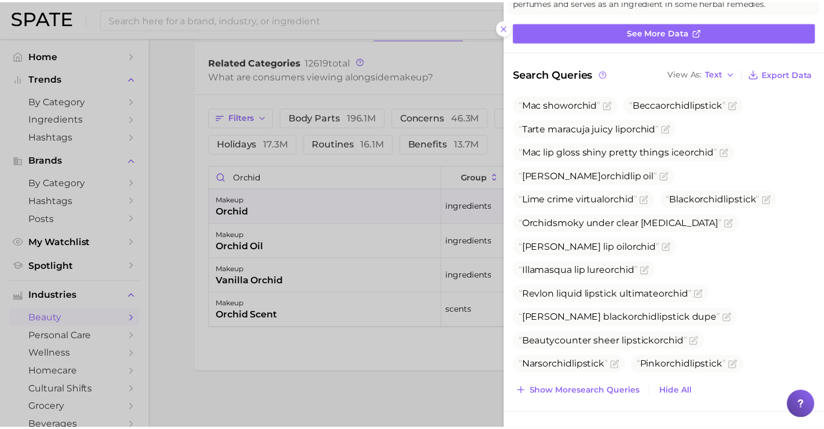
scroll to position [108, 0]
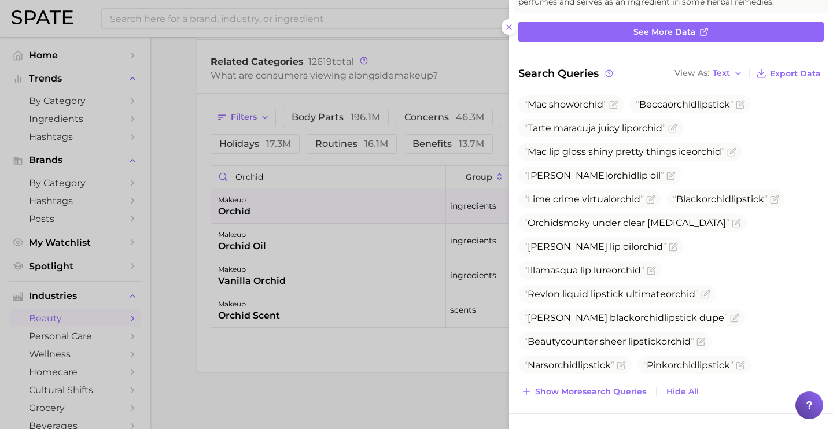
click at [377, 206] on div at bounding box center [416, 214] width 833 height 429
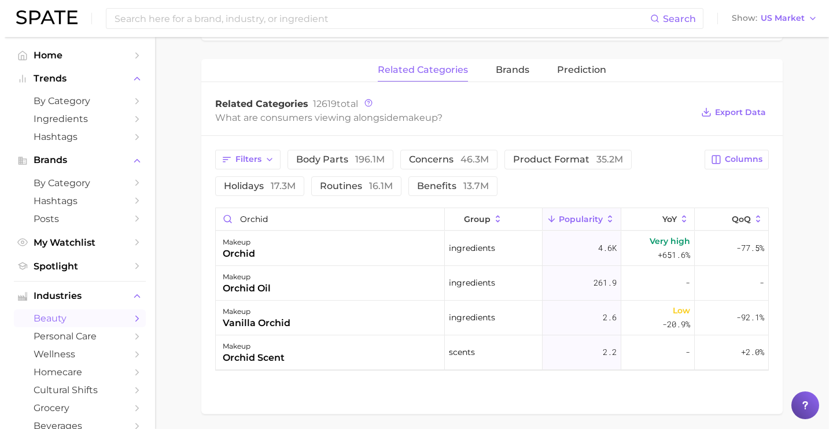
scroll to position [482, 0]
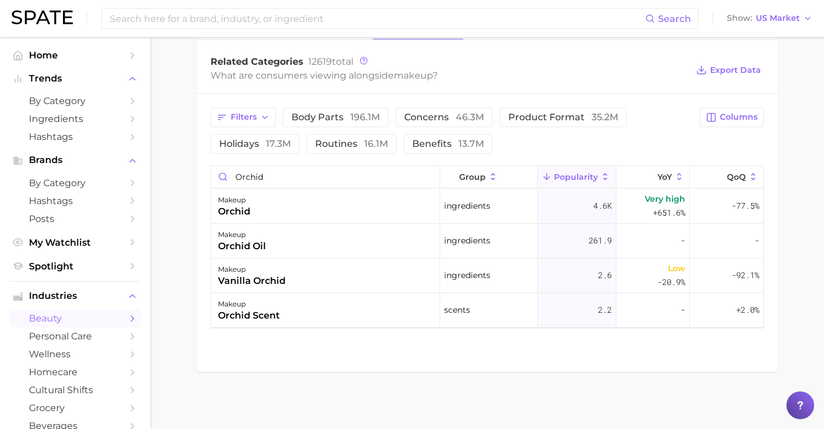
click at [377, 206] on div "makeup orchid" at bounding box center [325, 206] width 229 height 35
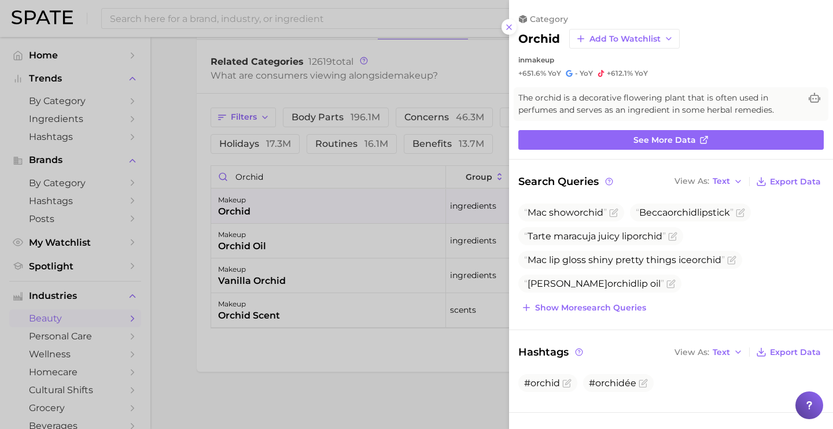
scroll to position [0, 0]
click at [618, 313] on button "Show more search queries" at bounding box center [583, 308] width 131 height 16
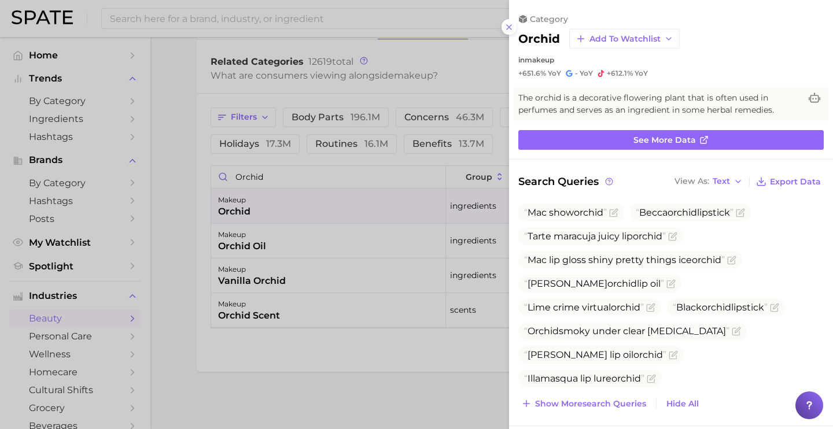
scroll to position [84, 0]
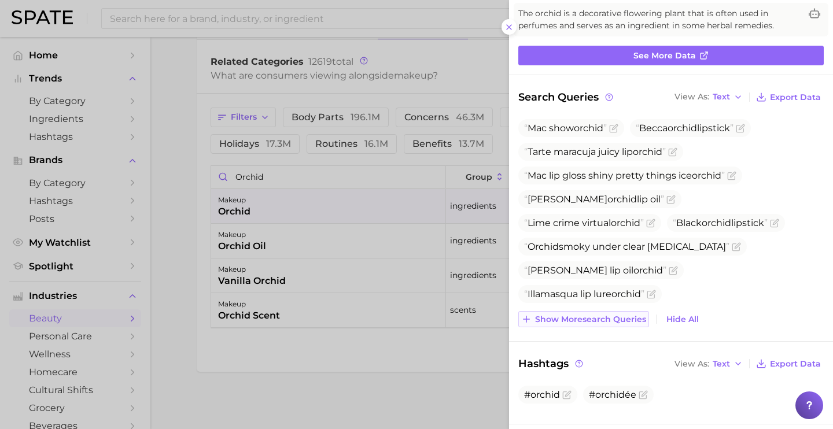
click at [624, 315] on span "Show more search queries" at bounding box center [590, 320] width 111 height 10
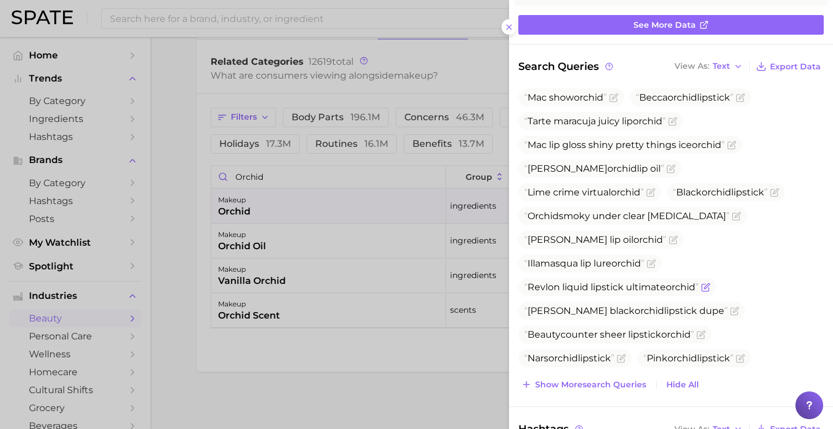
scroll to position [116, 0]
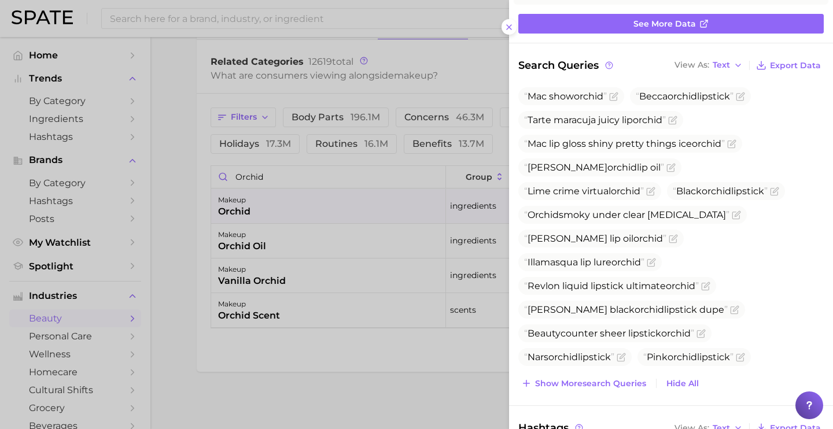
click at [387, 196] on div at bounding box center [416, 214] width 833 height 429
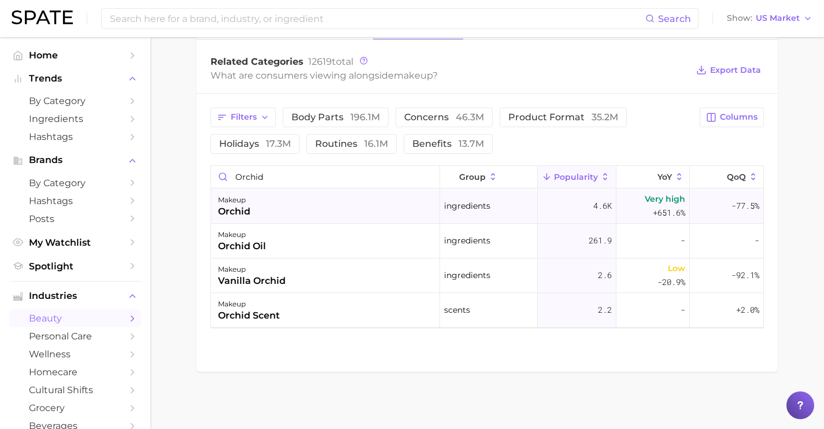
click at [338, 216] on div "makeup orchid" at bounding box center [325, 206] width 229 height 35
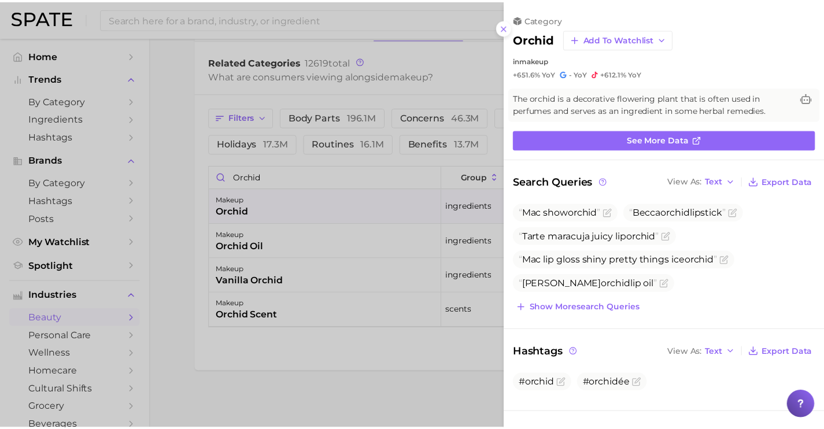
scroll to position [0, 0]
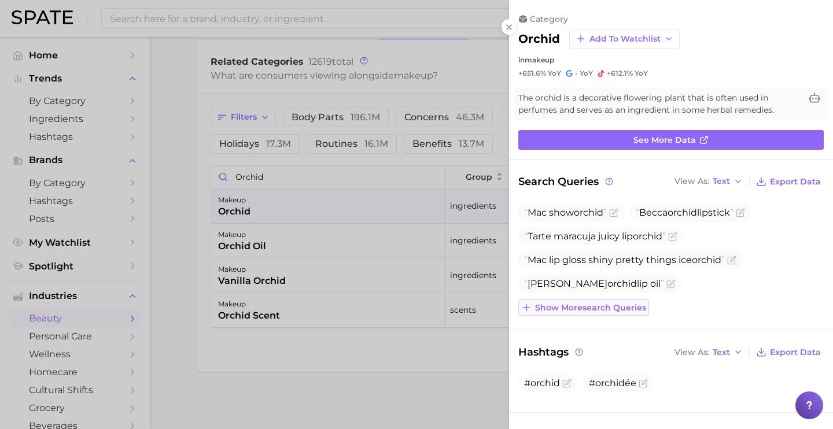
click at [619, 305] on span "Show more search queries" at bounding box center [590, 308] width 111 height 10
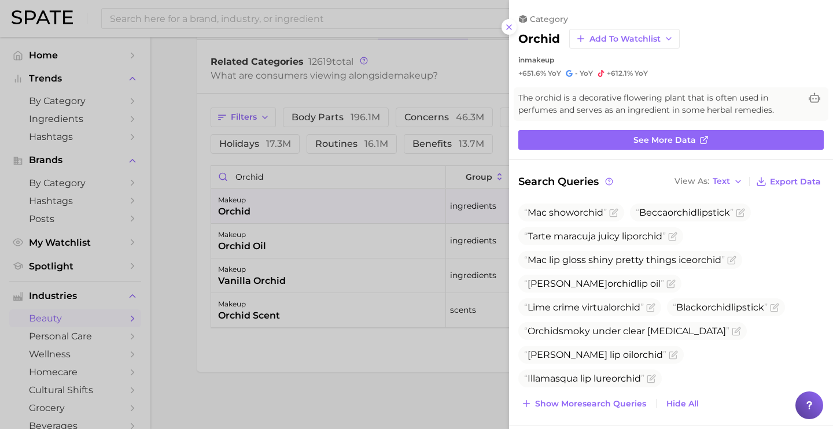
drag, startPoint x: 649, startPoint y: 286, endPoint x: 516, endPoint y: 288, distance: 133.0
click at [516, 288] on div "Search Queries View As Text Export Data Mac show orchid Becca orchid lipstick T…" at bounding box center [671, 292] width 324 height 238
copy span "Steve laurant orchid lip oil"
click at [293, 10] on div at bounding box center [416, 214] width 833 height 429
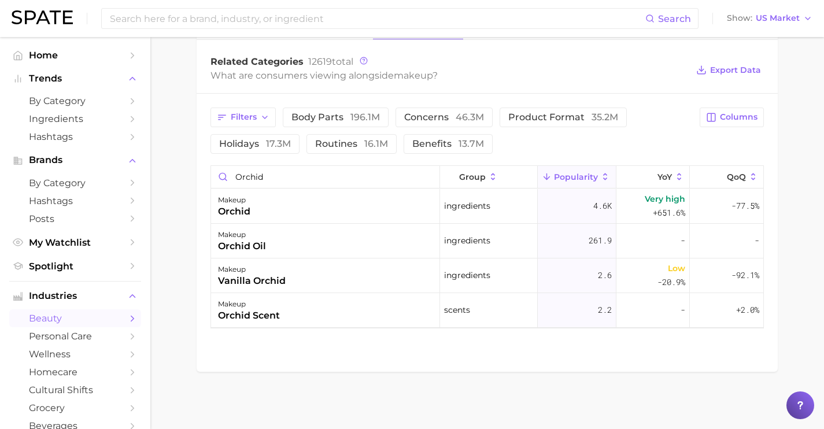
click at [317, 22] on input at bounding box center [377, 19] width 537 height 20
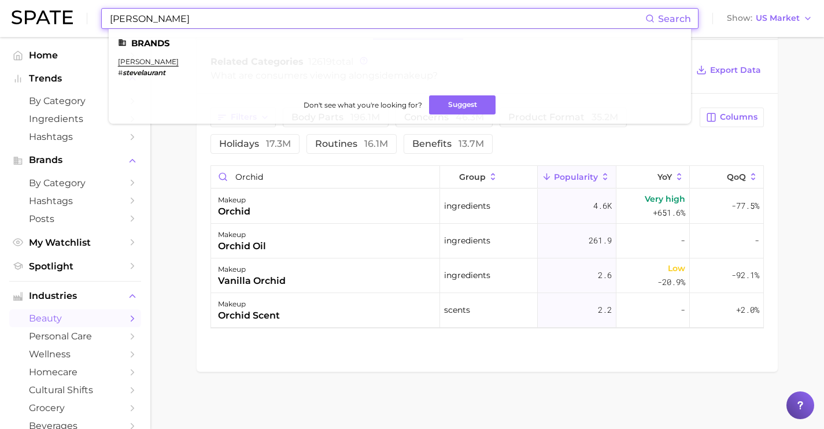
type input "steve laurant"
click at [372, 157] on div "Filters body parts 196.1m concerns 46.3m product format 35.2m holidays 17.3m ro…" at bounding box center [487, 218] width 581 height 249
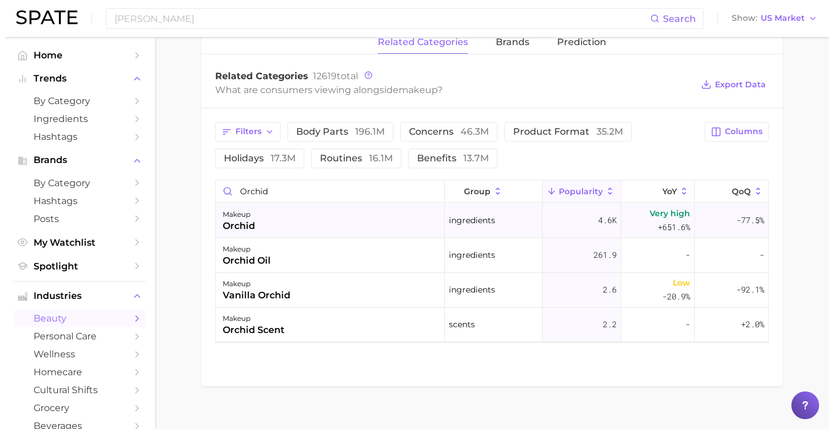
scroll to position [482, 0]
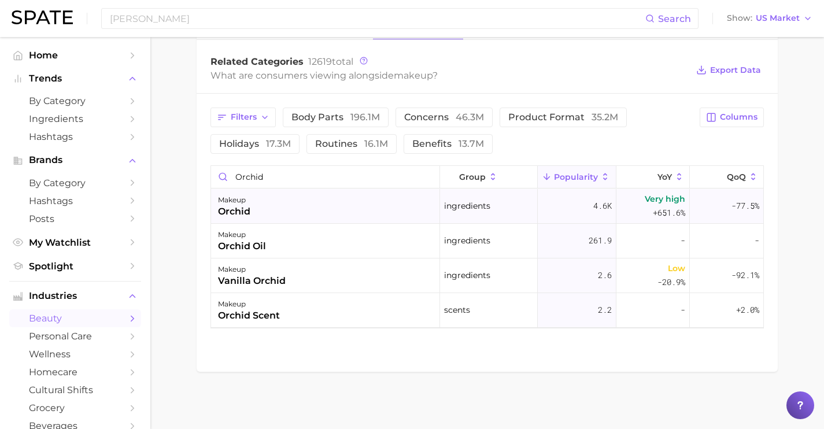
click at [286, 210] on div "makeup orchid" at bounding box center [325, 206] width 229 height 35
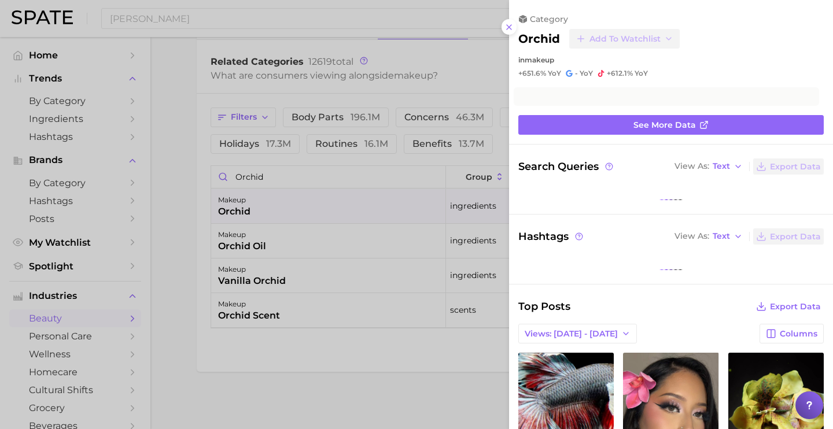
scroll to position [0, 0]
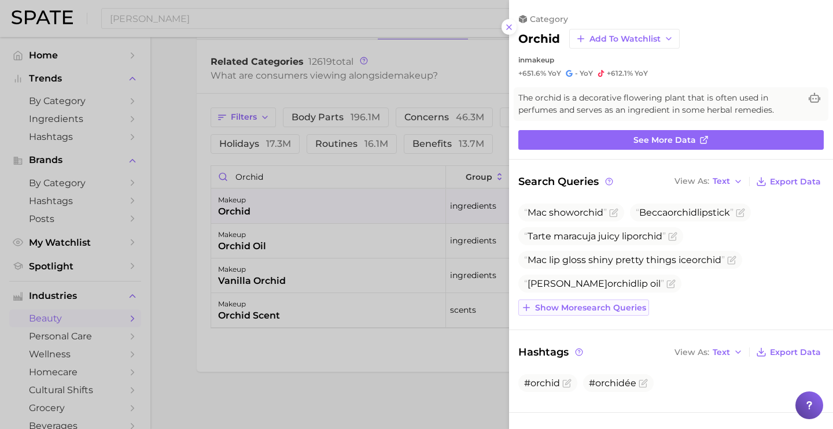
click at [611, 303] on span "Show more search queries" at bounding box center [590, 308] width 111 height 10
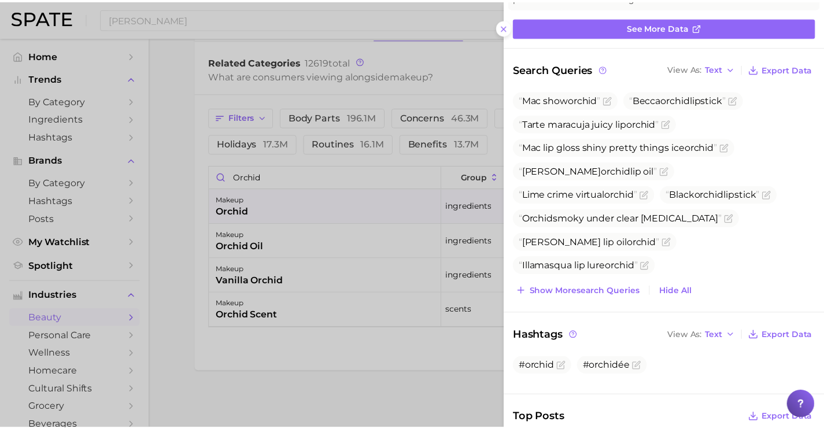
scroll to position [159, 0]
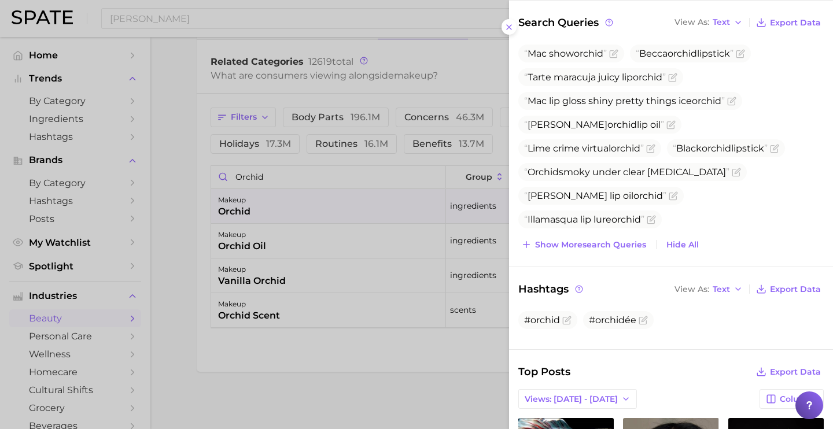
click at [319, 173] on div at bounding box center [416, 214] width 833 height 429
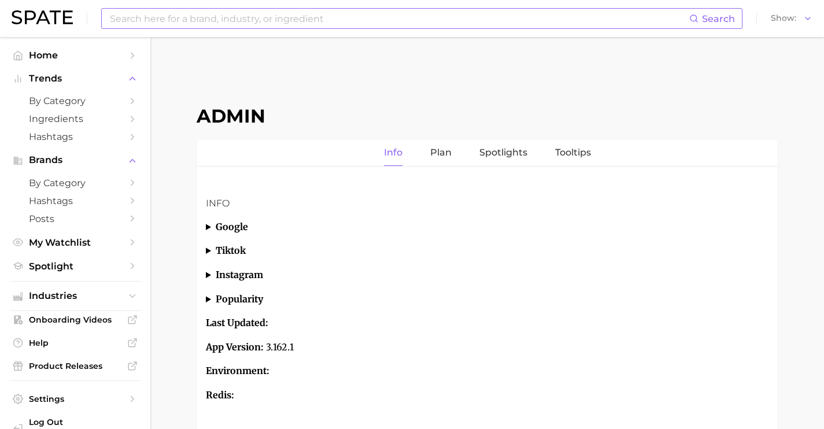
click at [252, 25] on input at bounding box center [399, 19] width 581 height 20
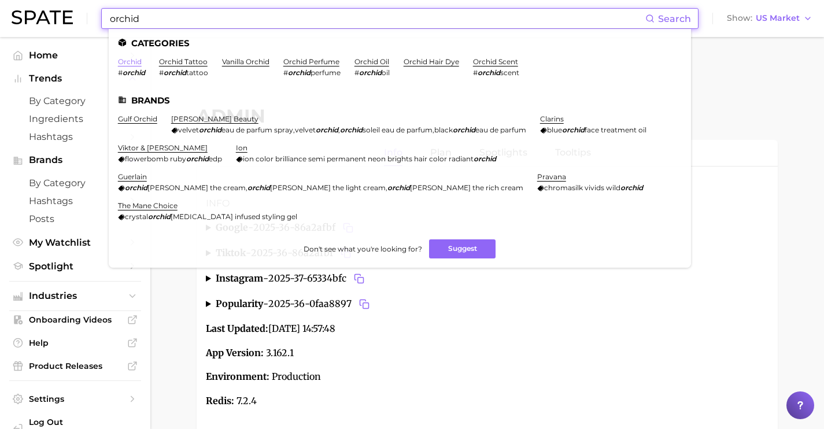
type input "orchid"
click at [133, 62] on link "orchid" at bounding box center [130, 61] width 24 height 9
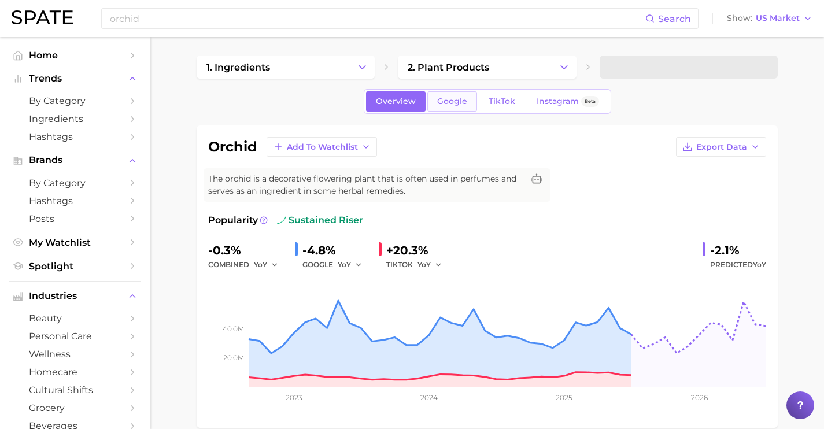
click at [469, 97] on link "Google" at bounding box center [452, 101] width 50 height 20
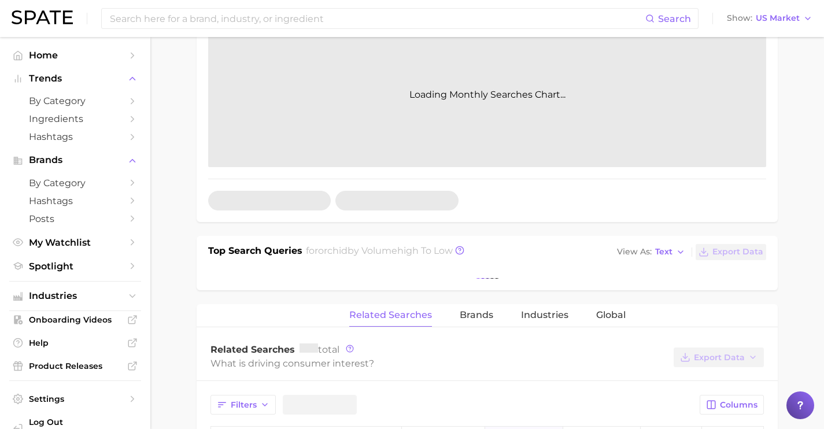
scroll to position [378, 0]
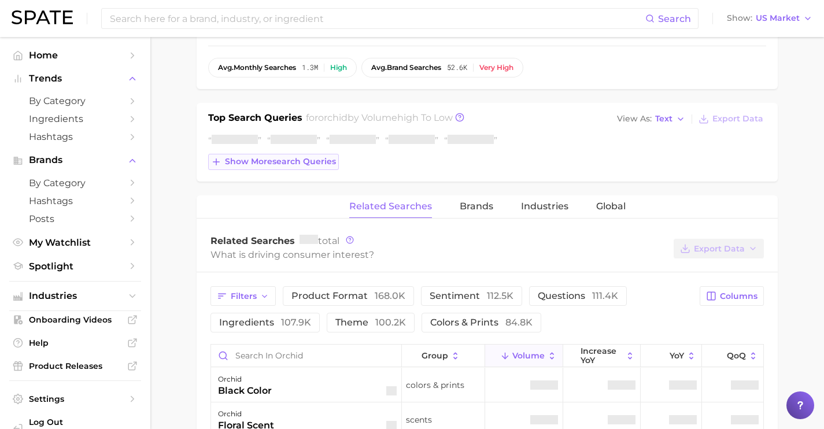
click at [324, 167] on button "Show more search queries" at bounding box center [273, 162] width 131 height 16
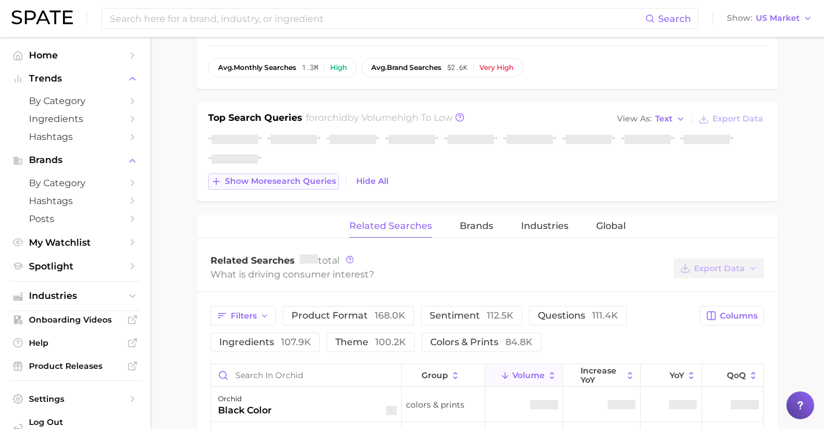
click at [320, 188] on button "Show more search queries" at bounding box center [273, 181] width 131 height 16
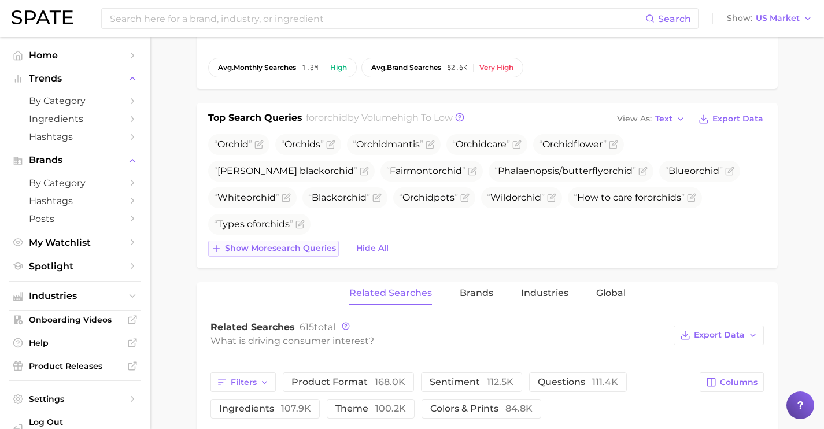
click at [326, 249] on span "Show more search queries" at bounding box center [280, 248] width 111 height 10
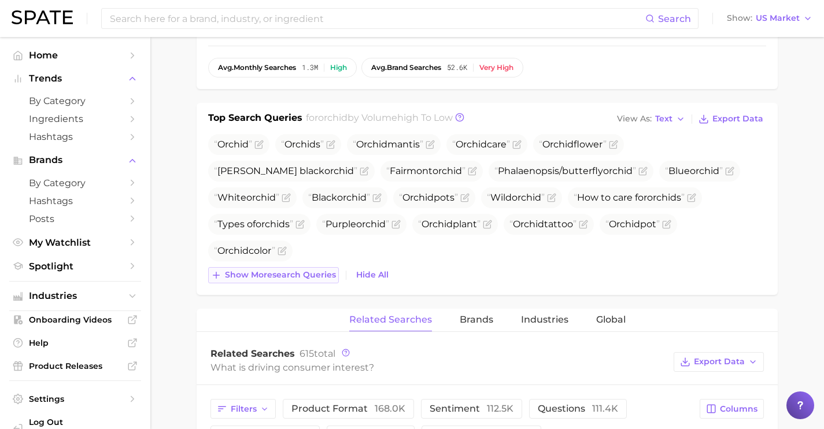
click at [323, 280] on button "Show more search queries" at bounding box center [273, 275] width 131 height 16
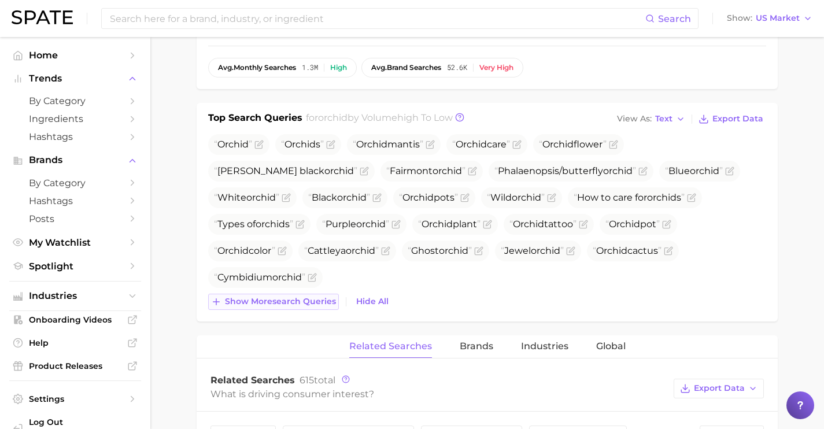
click at [318, 303] on span "Show more search queries" at bounding box center [280, 302] width 111 height 10
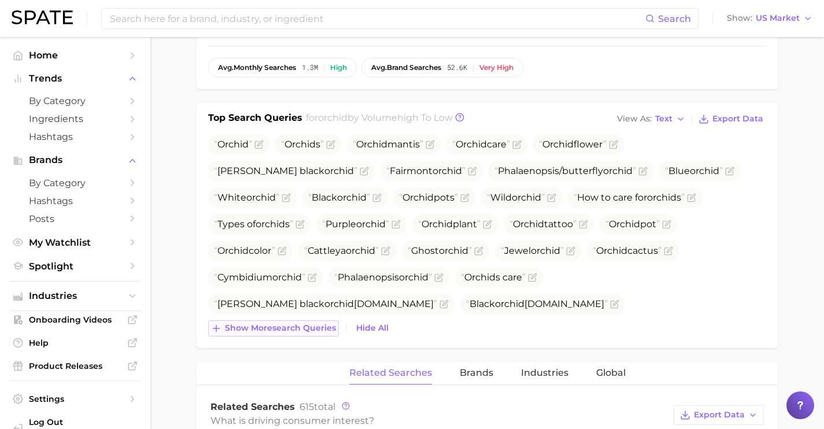
click at [304, 320] on button "Show more search queries" at bounding box center [273, 328] width 131 height 16
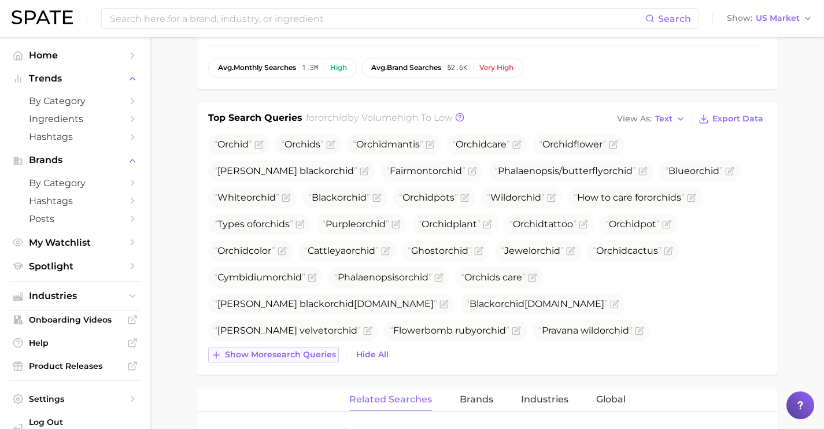
click at [306, 354] on span "Show more search queries" at bounding box center [280, 355] width 111 height 10
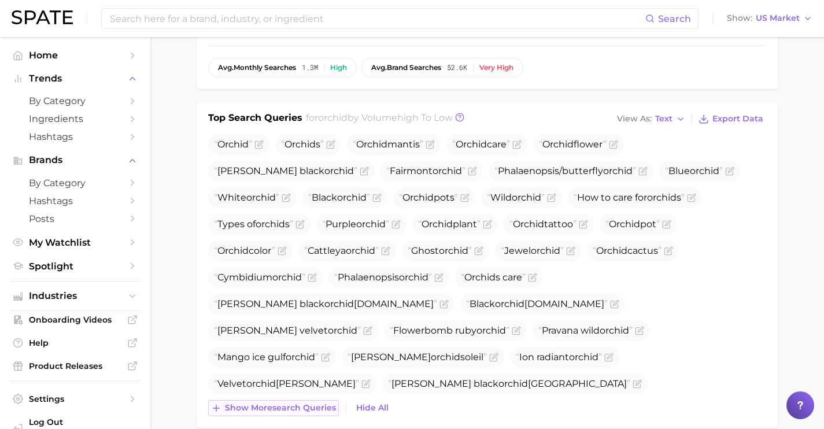
click at [327, 403] on span "Show more search queries" at bounding box center [280, 408] width 111 height 10
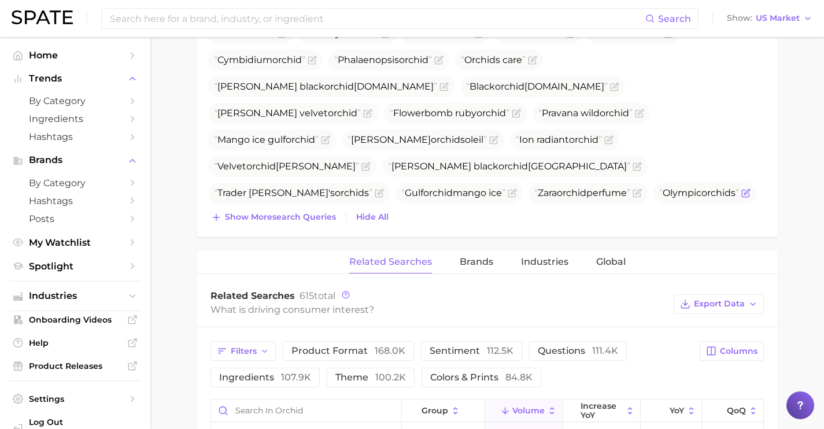
scroll to position [621, 0]
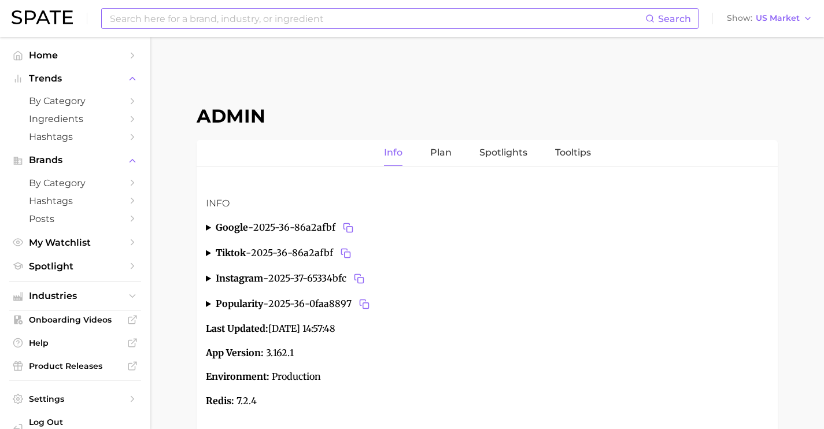
click at [254, 23] on input at bounding box center [377, 19] width 537 height 20
paste input "https://dreamcrust.com/"
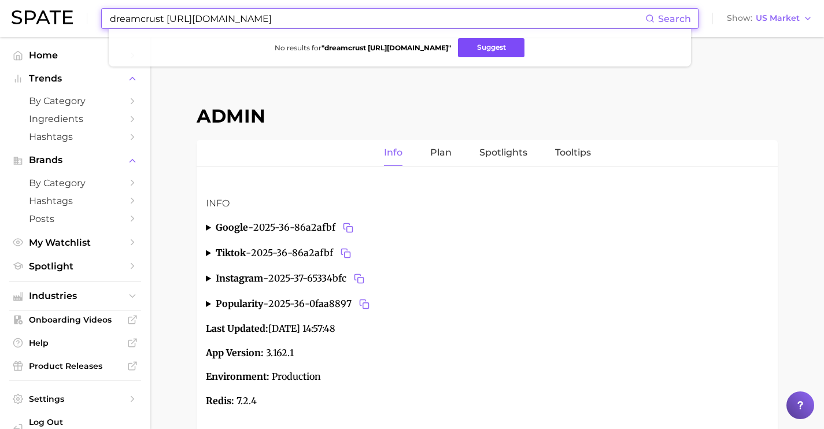
click at [495, 54] on button "Suggest" at bounding box center [491, 47] width 66 height 19
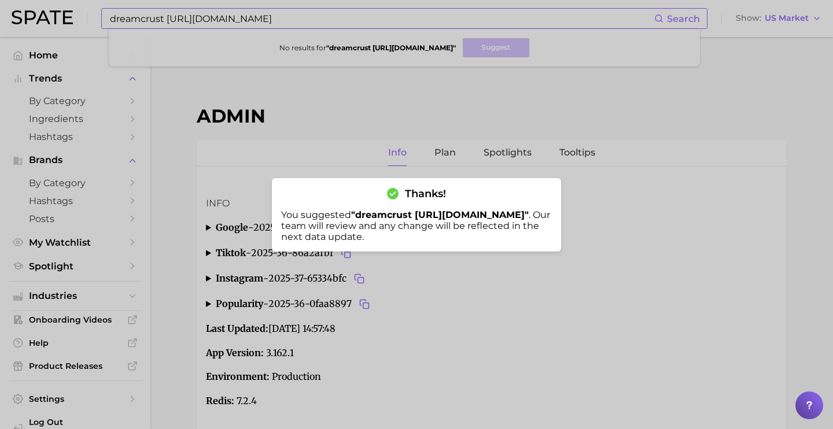
drag, startPoint x: 308, startPoint y: 16, endPoint x: 323, endPoint y: 19, distance: 14.9
click at [308, 16] on div at bounding box center [416, 214] width 833 height 429
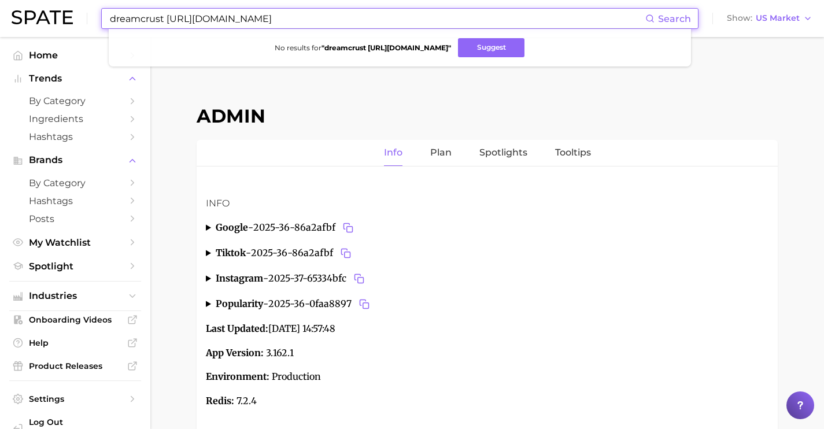
drag, startPoint x: 324, startPoint y: 20, endPoint x: 89, endPoint y: 9, distance: 235.0
click at [89, 9] on div "dreamcrust https://dreamcrust.com/ Search No results for " dreamcrust https://d…" at bounding box center [412, 18] width 801 height 37
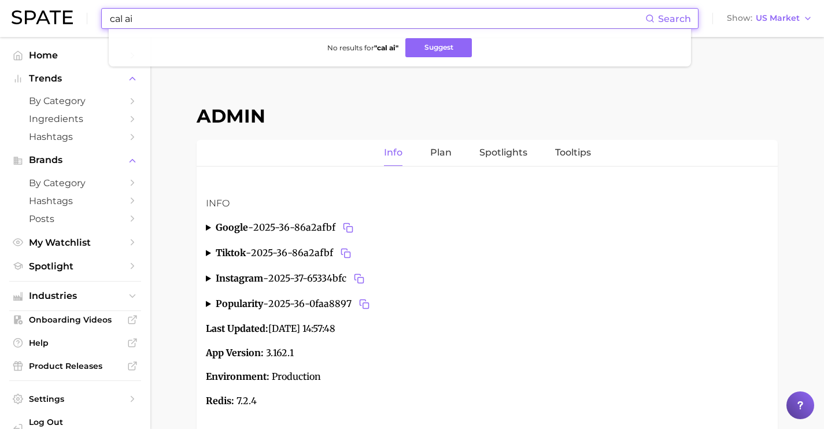
paste input "https://www.calai.app/"
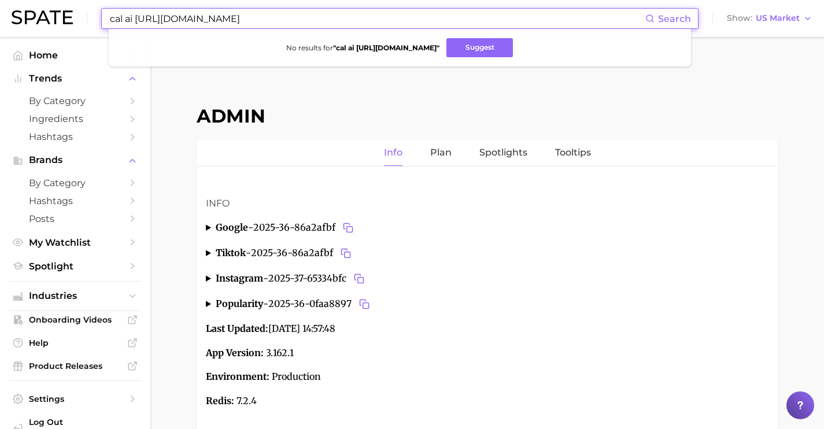
click at [135, 21] on input "cal ai https://www.calai.app/" at bounding box center [377, 19] width 537 height 20
click at [467, 51] on button "Suggest" at bounding box center [479, 47] width 66 height 19
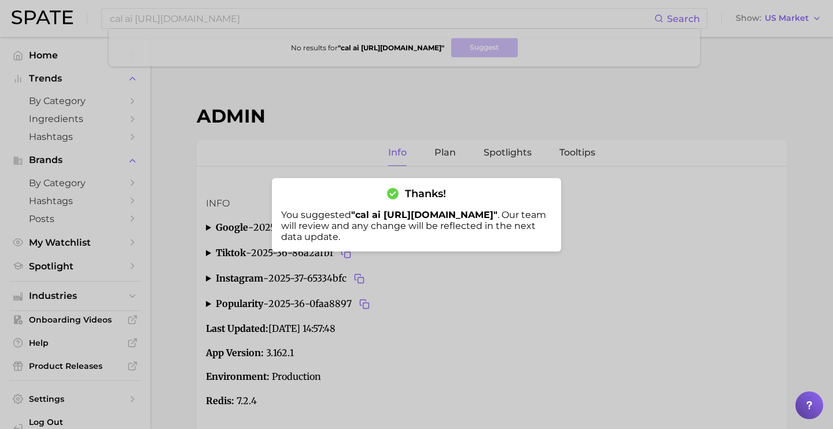
click at [315, 20] on div at bounding box center [416, 214] width 833 height 429
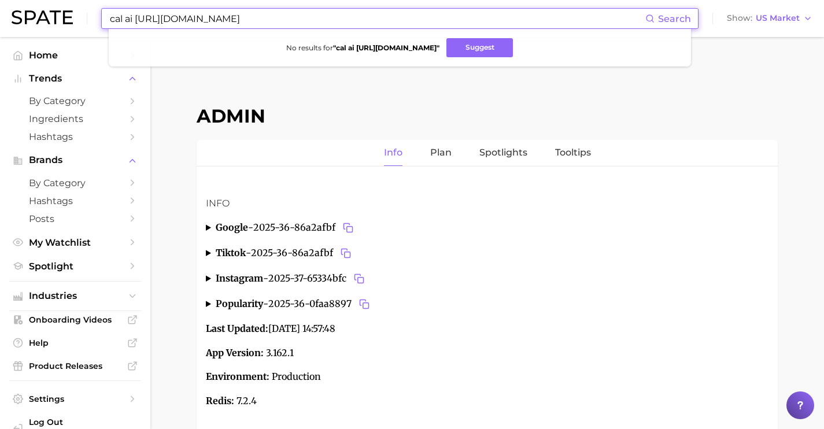
drag, startPoint x: 315, startPoint y: 22, endPoint x: -24, endPoint y: 5, distance: 339.3
click at [0, 5] on html "cal ai https://www.calai.app/ Search No results for " cal ai https://www.calai.…" at bounding box center [412, 214] width 824 height 429
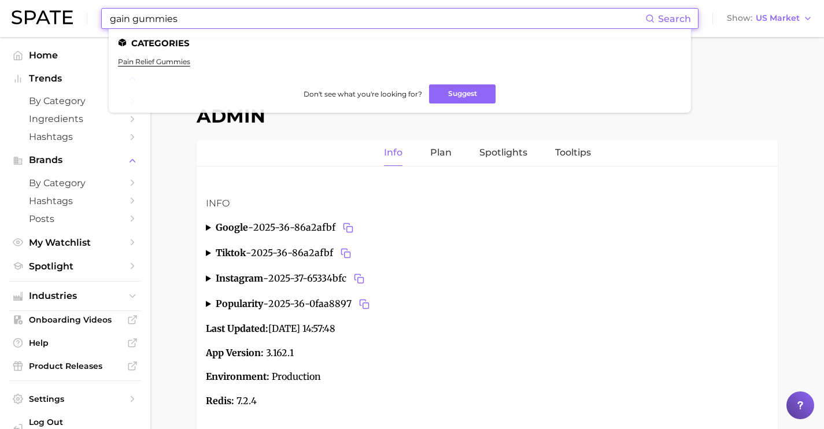
drag, startPoint x: 201, startPoint y: 19, endPoint x: 12, endPoint y: 0, distance: 190.0
click at [16, 0] on div "gain gummies Search Categories pain relief gummies Don't see what you're lookin…" at bounding box center [412, 18] width 801 height 37
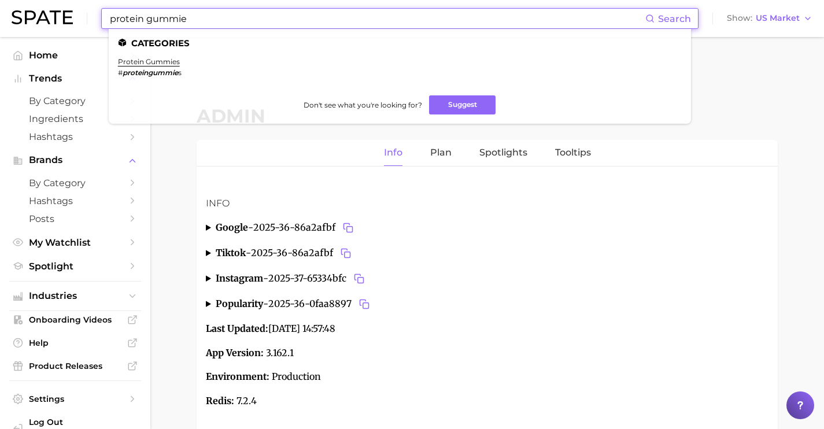
drag, startPoint x: 193, startPoint y: 22, endPoint x: 46, endPoint y: 3, distance: 147.5
click at [50, 6] on div "protein gummie Search Categories protein gummies # proteingummie s Don't see wh…" at bounding box center [412, 18] width 801 height 37
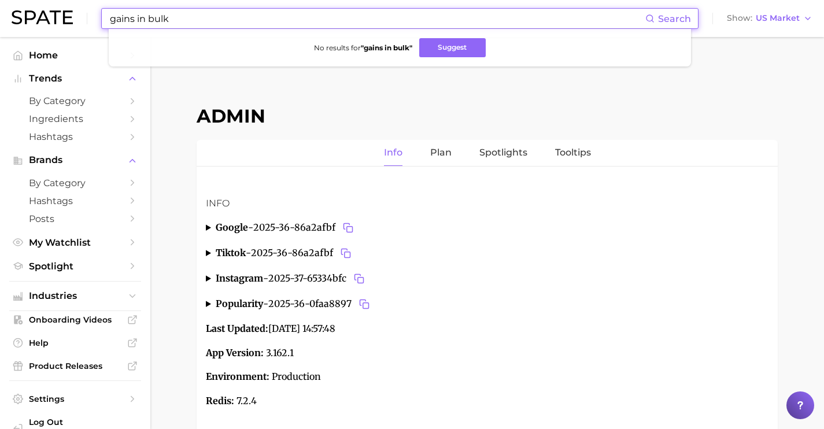
paste input "https://gainsinbulk.com/"
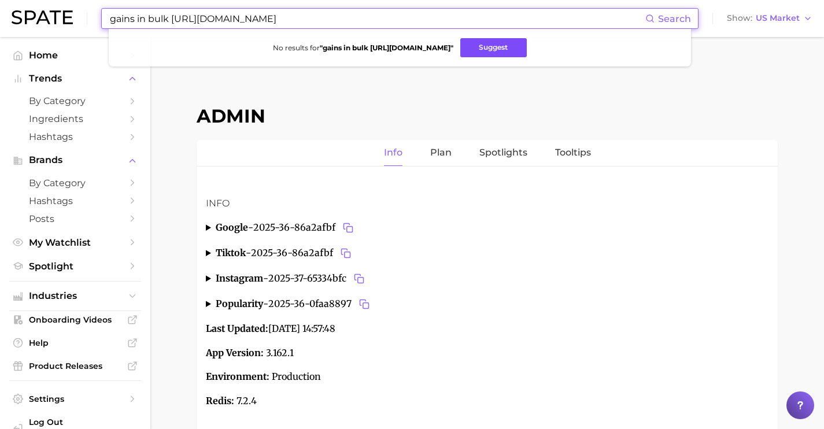
click at [502, 43] on button "Suggest" at bounding box center [493, 47] width 66 height 19
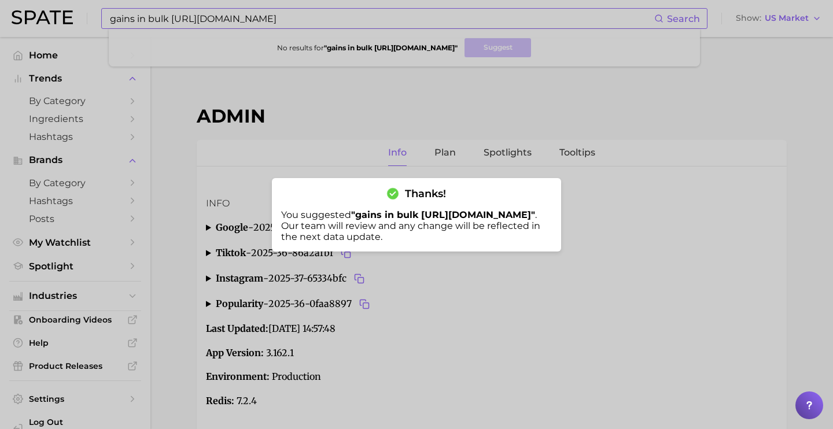
click at [237, 11] on div at bounding box center [416, 214] width 833 height 429
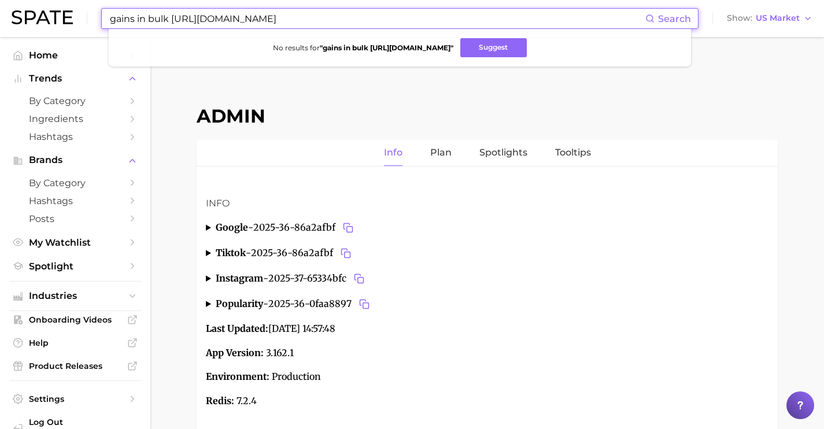
drag, startPoint x: 337, startPoint y: 12, endPoint x: 347, endPoint y: 25, distance: 16.9
click at [347, 25] on input "gains in bulk https://gainsinbulk.com/" at bounding box center [377, 19] width 537 height 20
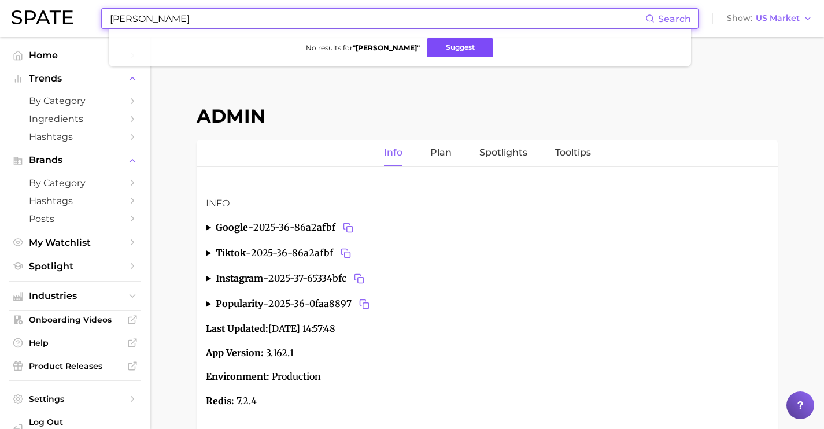
click at [469, 53] on button "Suggest" at bounding box center [460, 47] width 66 height 19
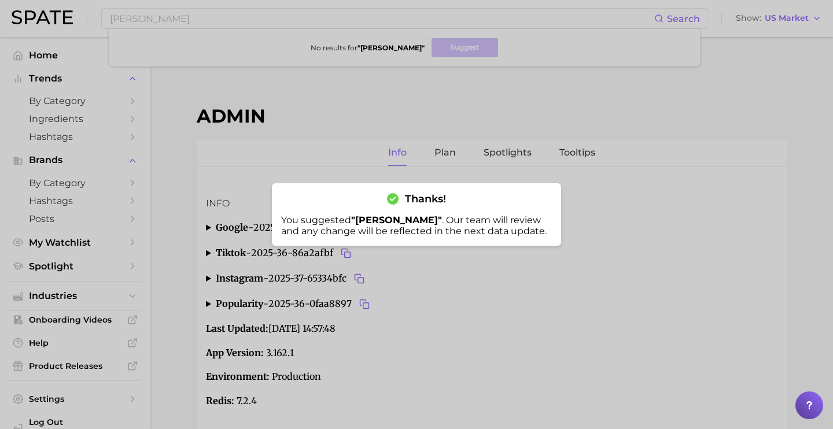
click at [247, 38] on div at bounding box center [416, 214] width 833 height 429
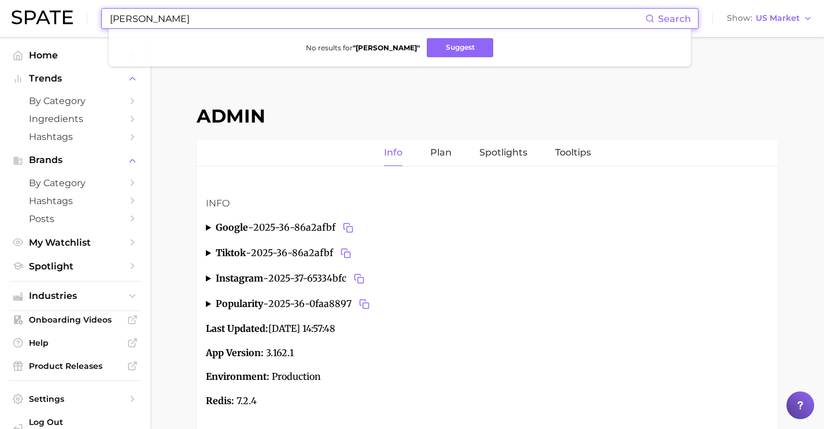
drag, startPoint x: 234, startPoint y: 25, endPoint x: 61, endPoint y: 0, distance: 174.2
click at [61, 0] on html "will tennyson Search No results for " will tennyson " Suggest Show US Market Ho…" at bounding box center [412, 214] width 824 height 429
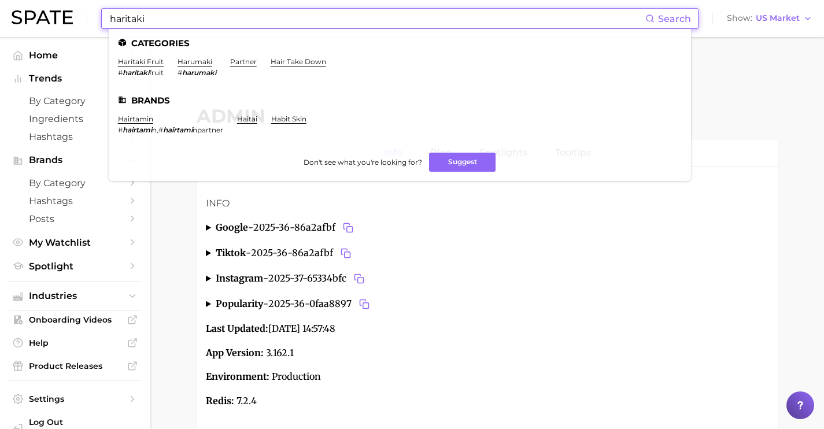
drag, startPoint x: 178, startPoint y: 22, endPoint x: 17, endPoint y: -2, distance: 163.1
click at [17, 0] on html "haritaki Search Categories haritaki fruit # haritaki fruit harumaki # harumaki …" at bounding box center [412, 214] width 824 height 429
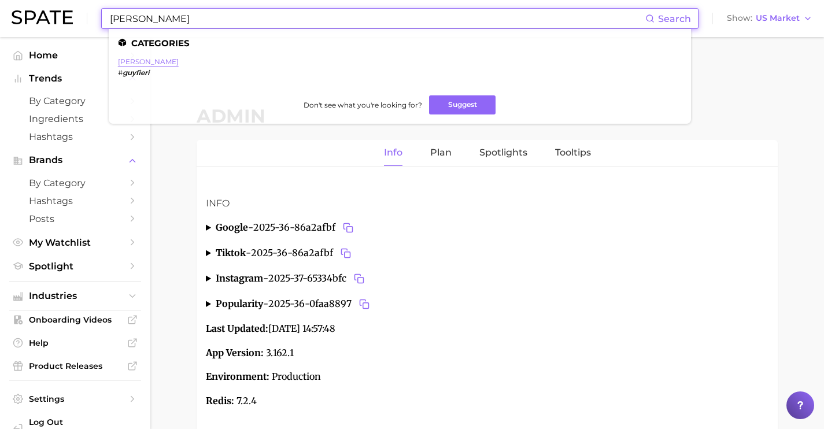
type input "guy fieri"
click at [139, 64] on link "guy fieri" at bounding box center [148, 61] width 61 height 9
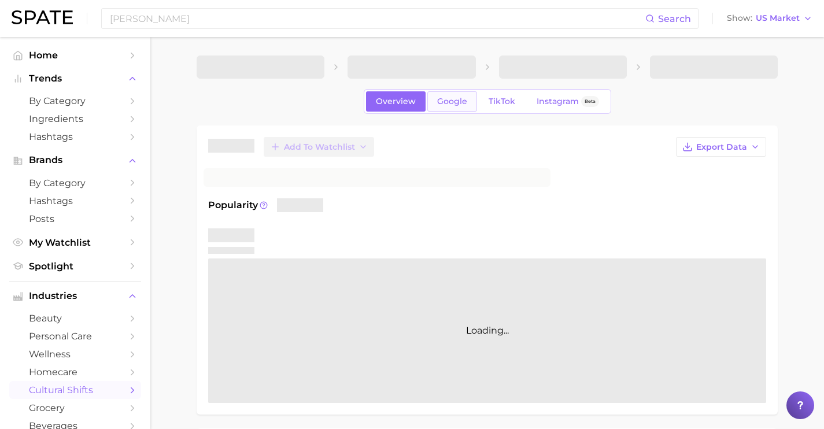
click at [446, 103] on span "Google" at bounding box center [452, 102] width 30 height 10
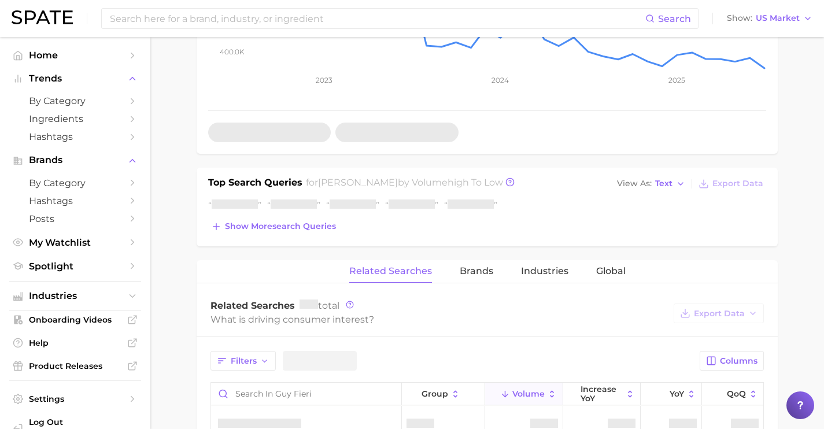
scroll to position [314, 0]
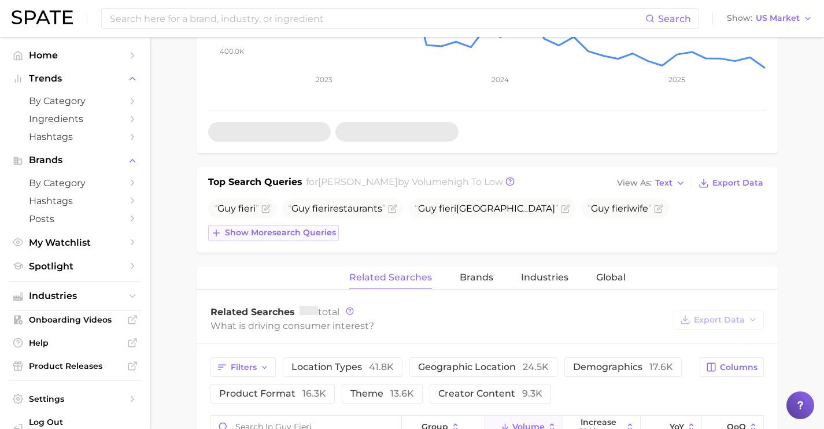
click at [335, 235] on span "Show more search queries" at bounding box center [280, 233] width 111 height 10
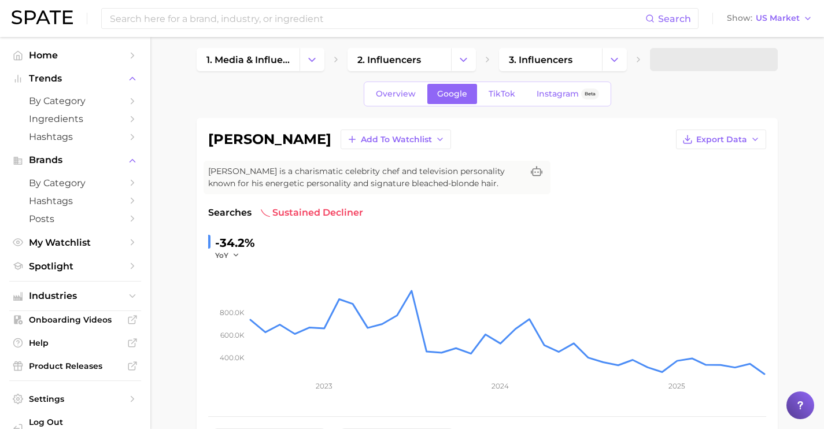
scroll to position [0, 0]
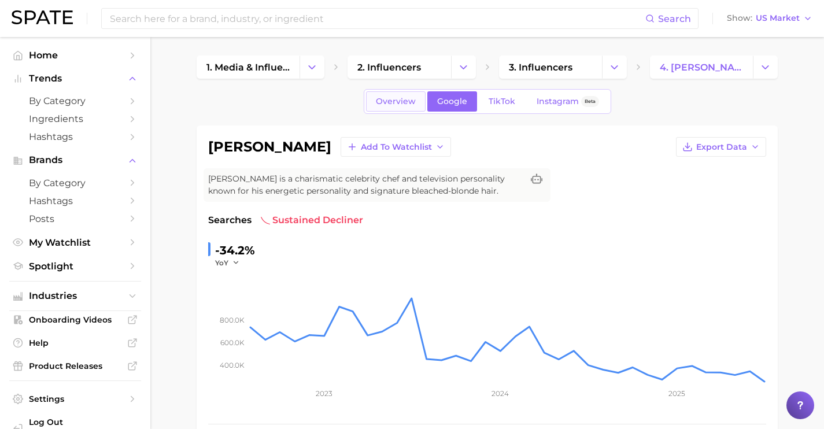
click at [392, 98] on span "Overview" at bounding box center [396, 102] width 40 height 10
